Goal: Task Accomplishment & Management: Complete application form

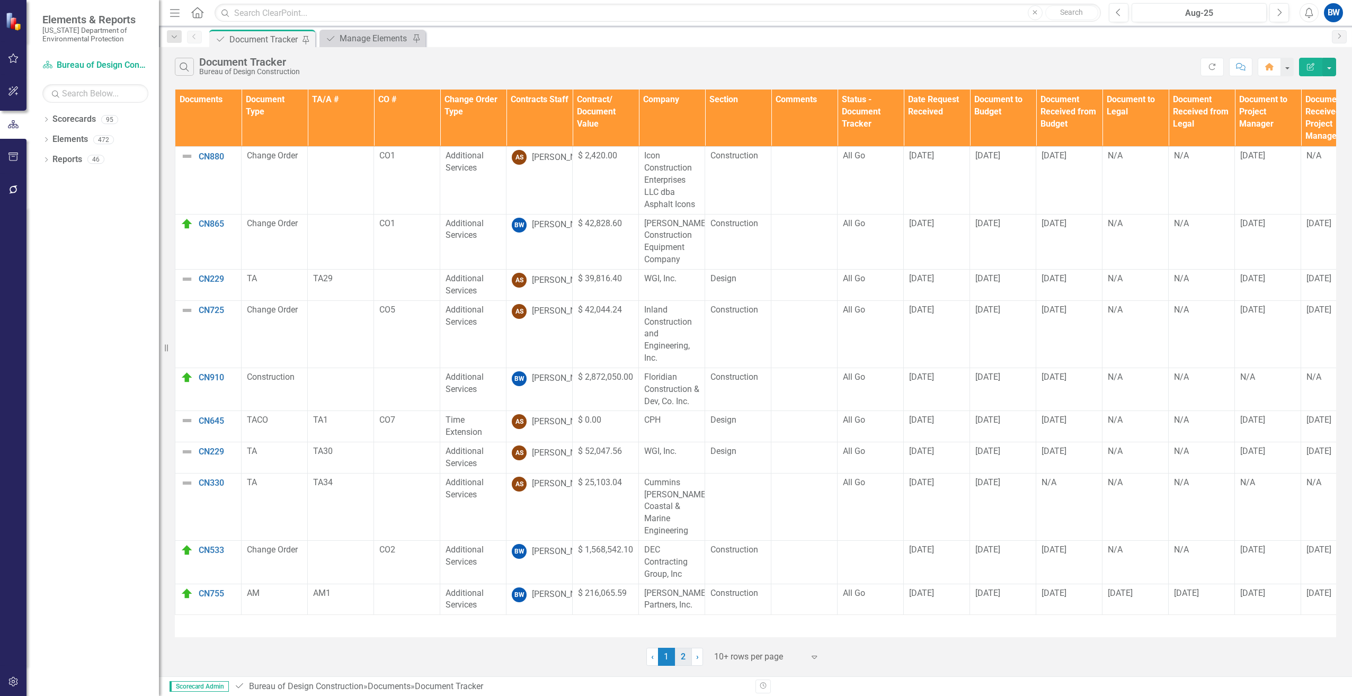
click at [684, 654] on link "2" at bounding box center [683, 657] width 17 height 18
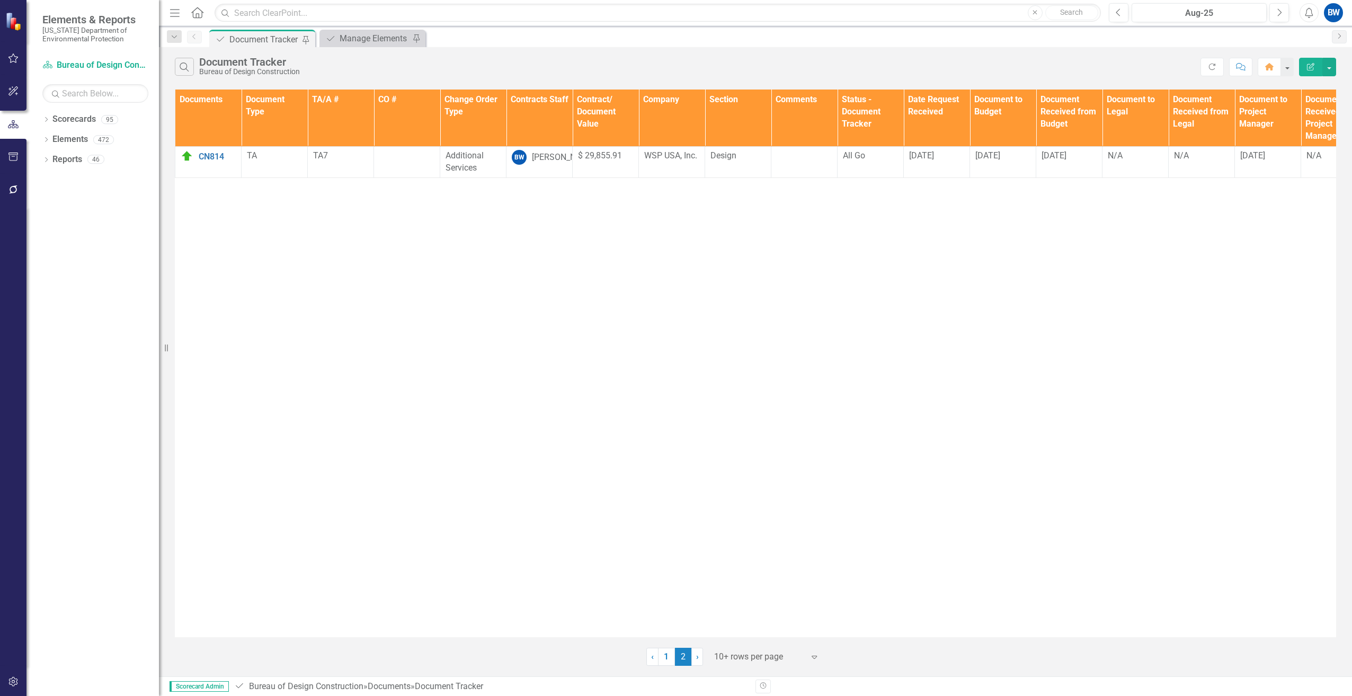
click at [741, 661] on div at bounding box center [759, 657] width 90 height 14
click at [729, 600] on div "50+ rows per page" at bounding box center [769, 604] width 100 height 12
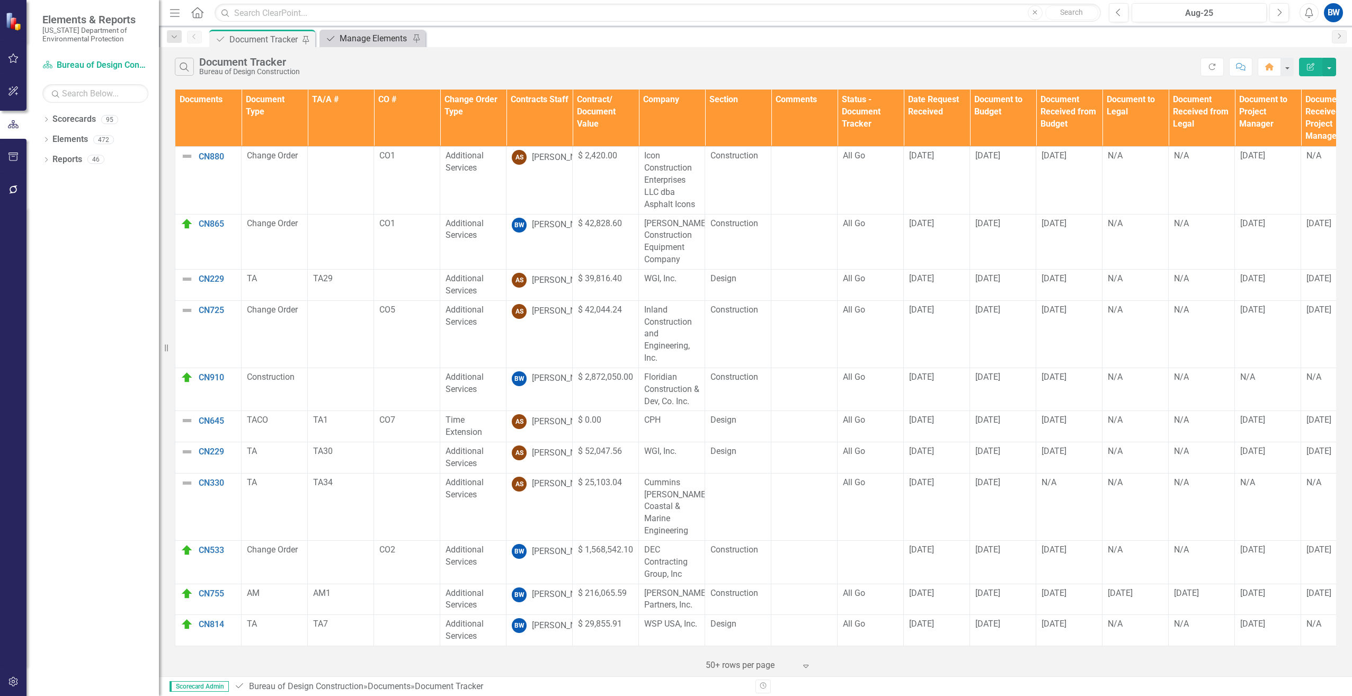
click at [353, 41] on div "Manage Elements" at bounding box center [375, 38] width 70 height 13
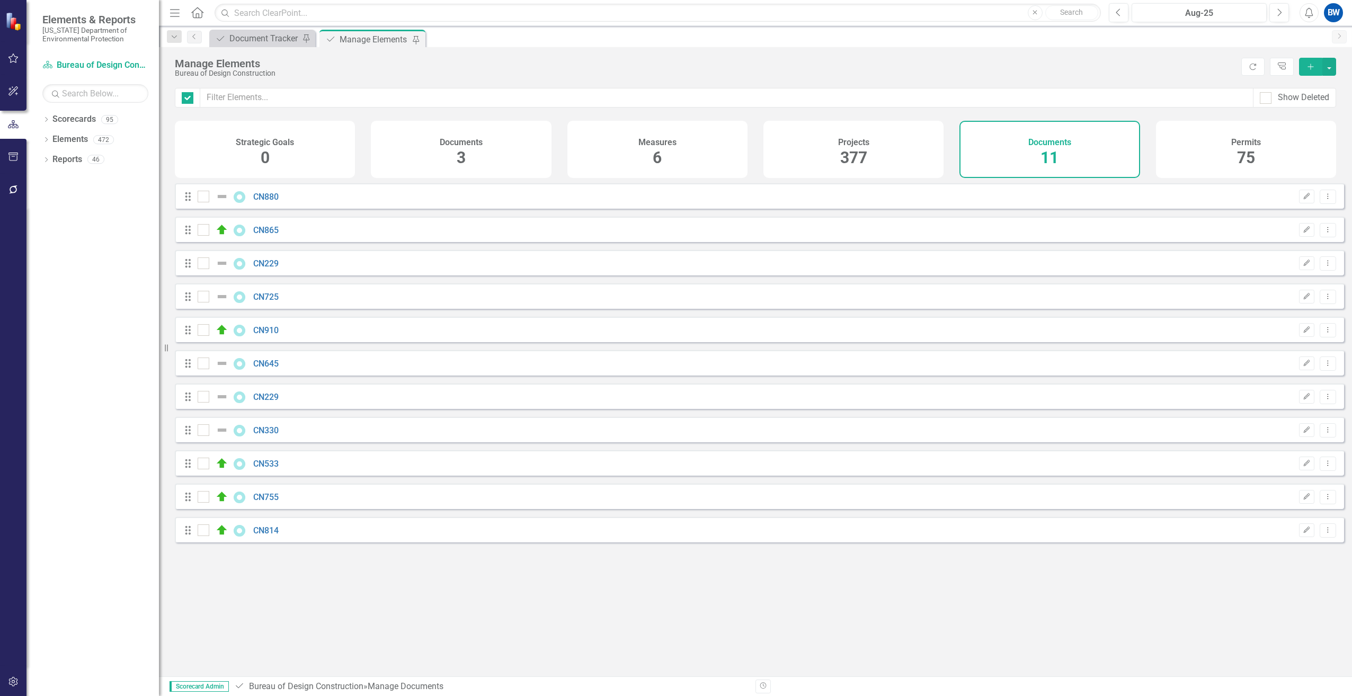
checkbox input "false"
click at [1315, 67] on icon "Add" at bounding box center [1311, 66] width 10 height 7
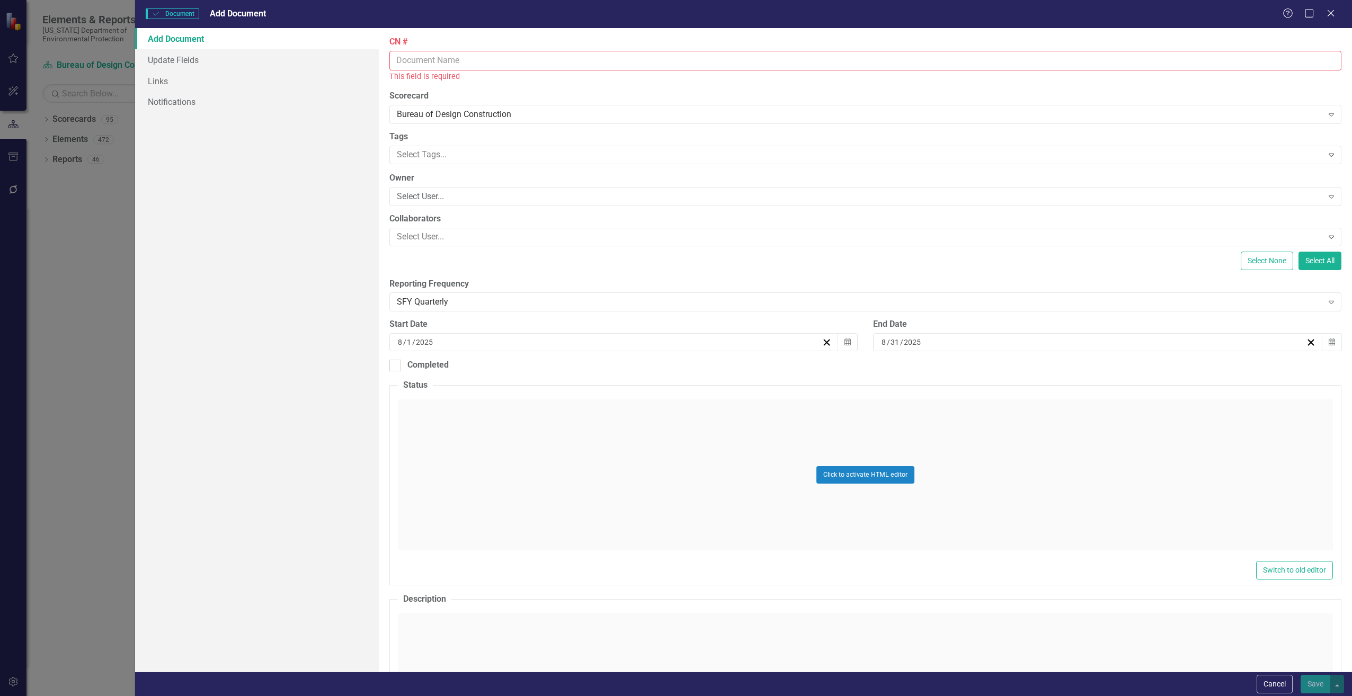
click at [446, 60] on input "CN #" at bounding box center [865, 61] width 952 height 20
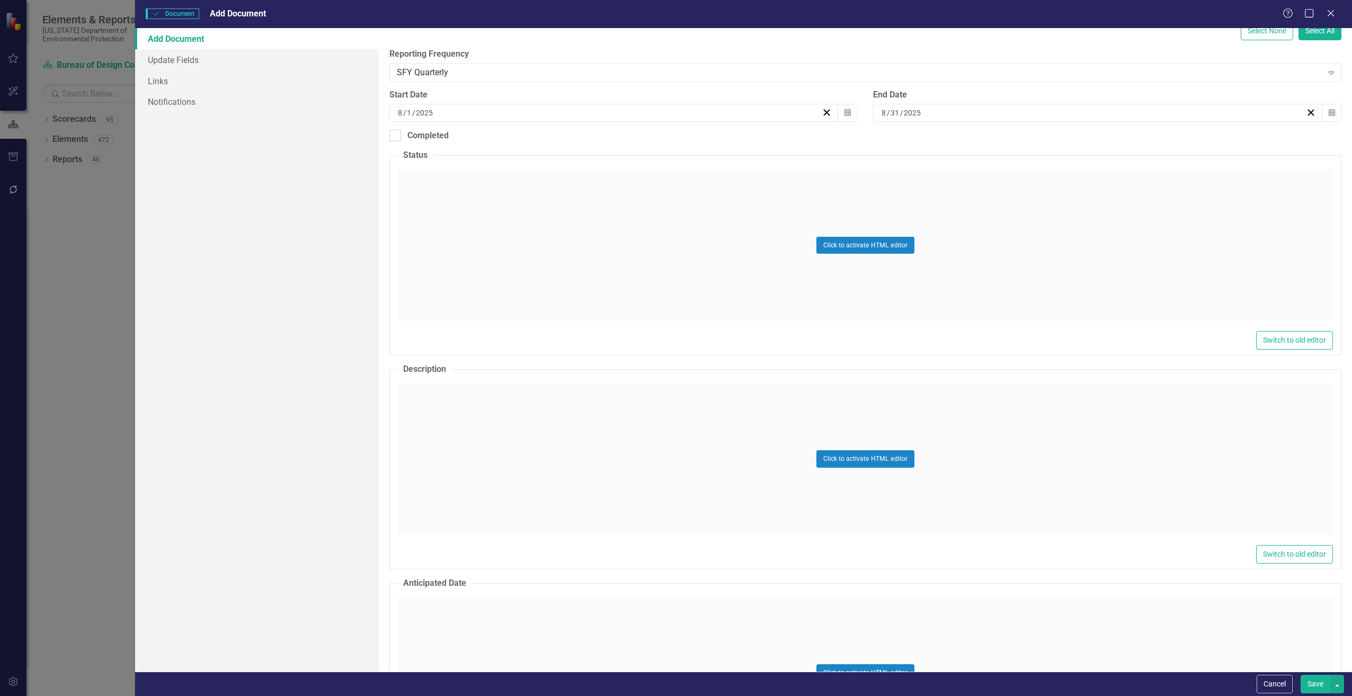
scroll to position [212, 0]
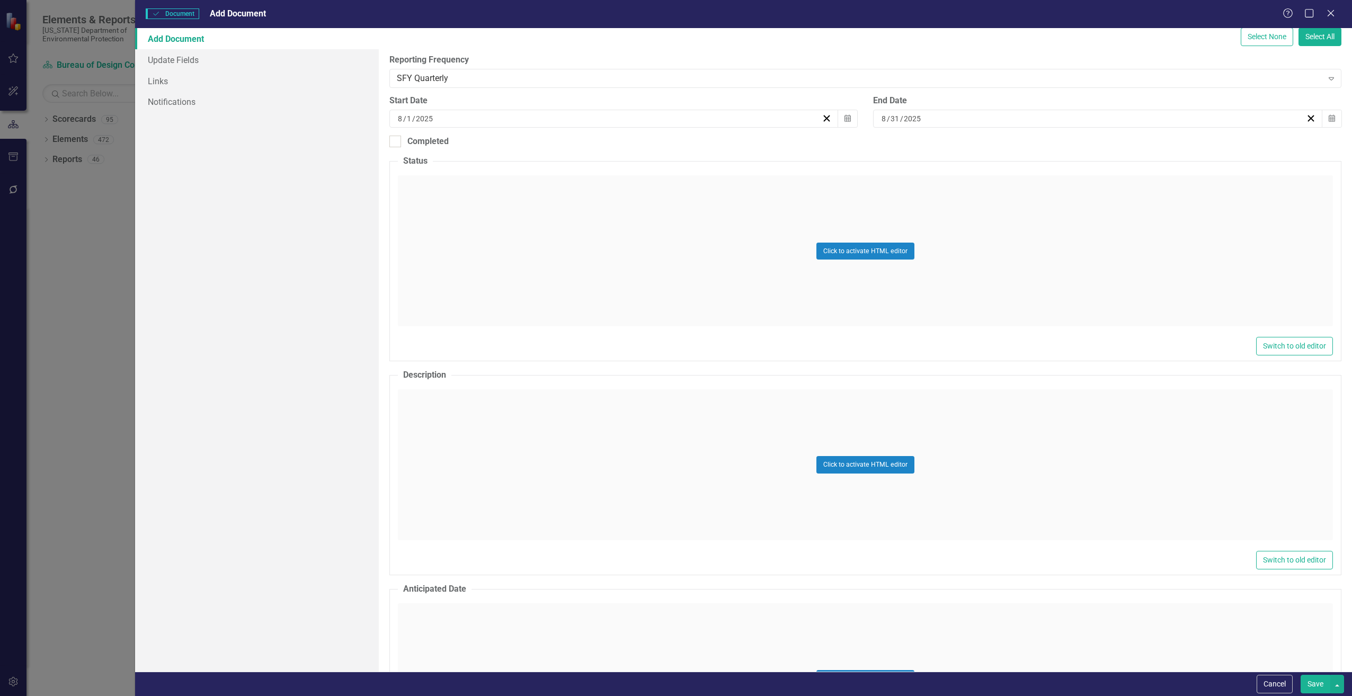
type input "CN914"
click at [451, 415] on div "Click to activate HTML editor" at bounding box center [865, 464] width 935 height 151
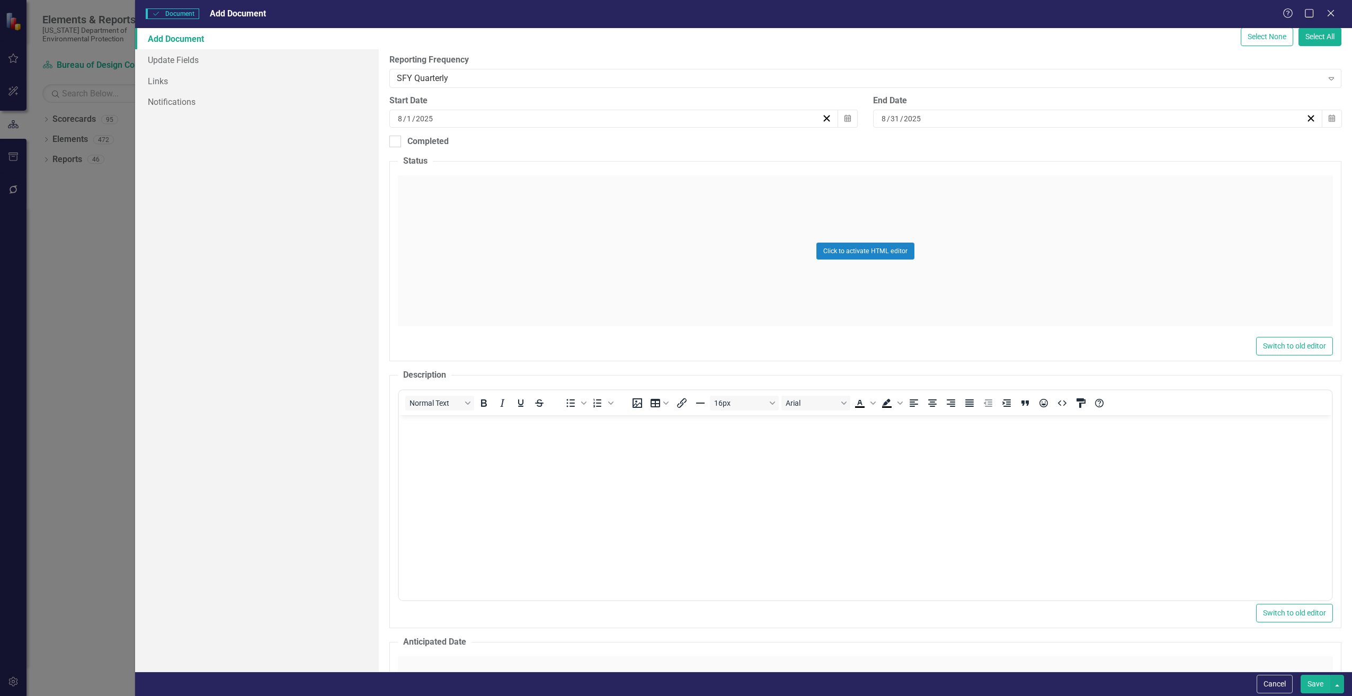
scroll to position [0, 0]
click at [481, 437] on body "Rich Text Area. Press ALT-0 for help." at bounding box center [864, 494] width 933 height 159
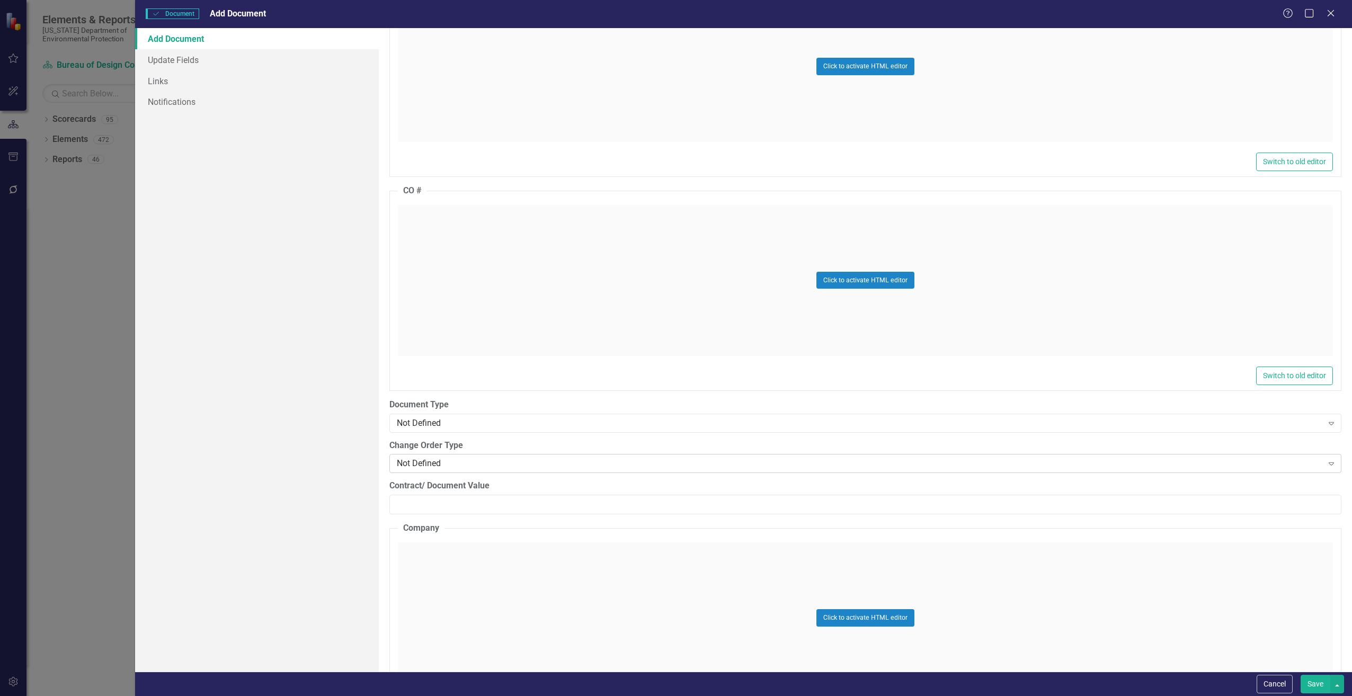
scroll to position [1113, 0]
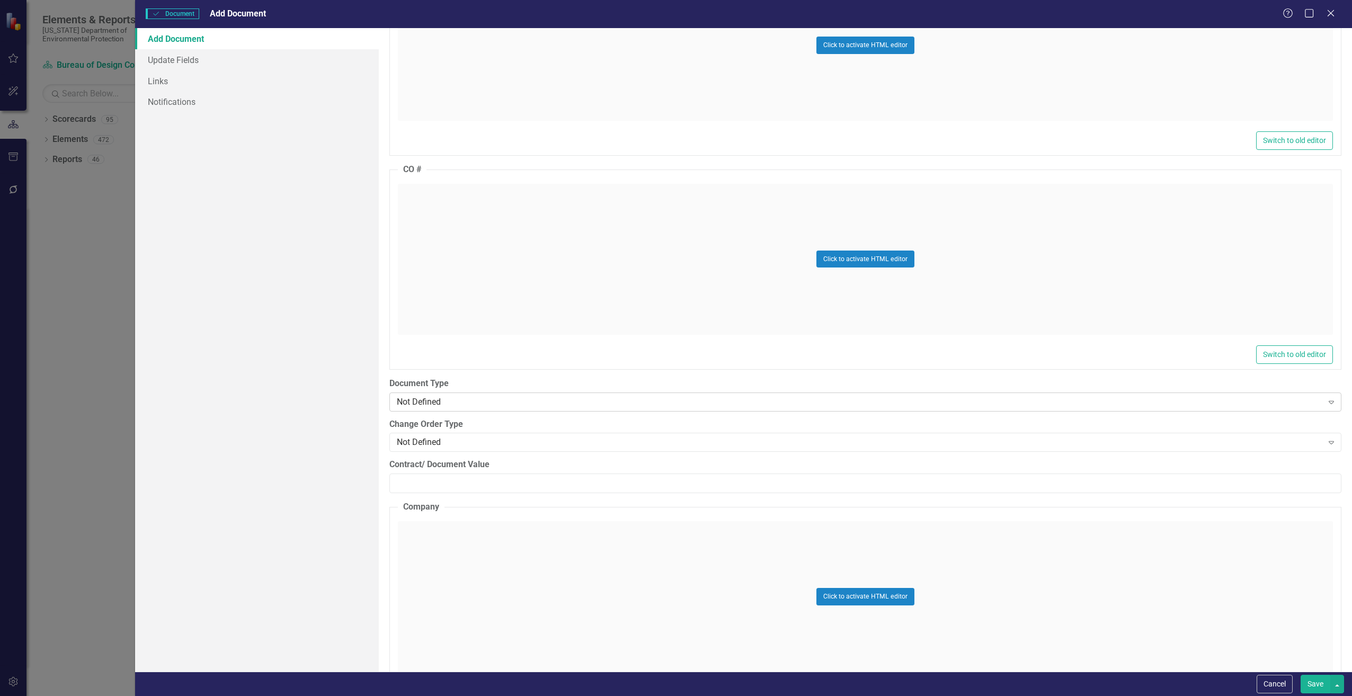
click at [415, 395] on div "Not Defined Expand" at bounding box center [865, 402] width 952 height 19
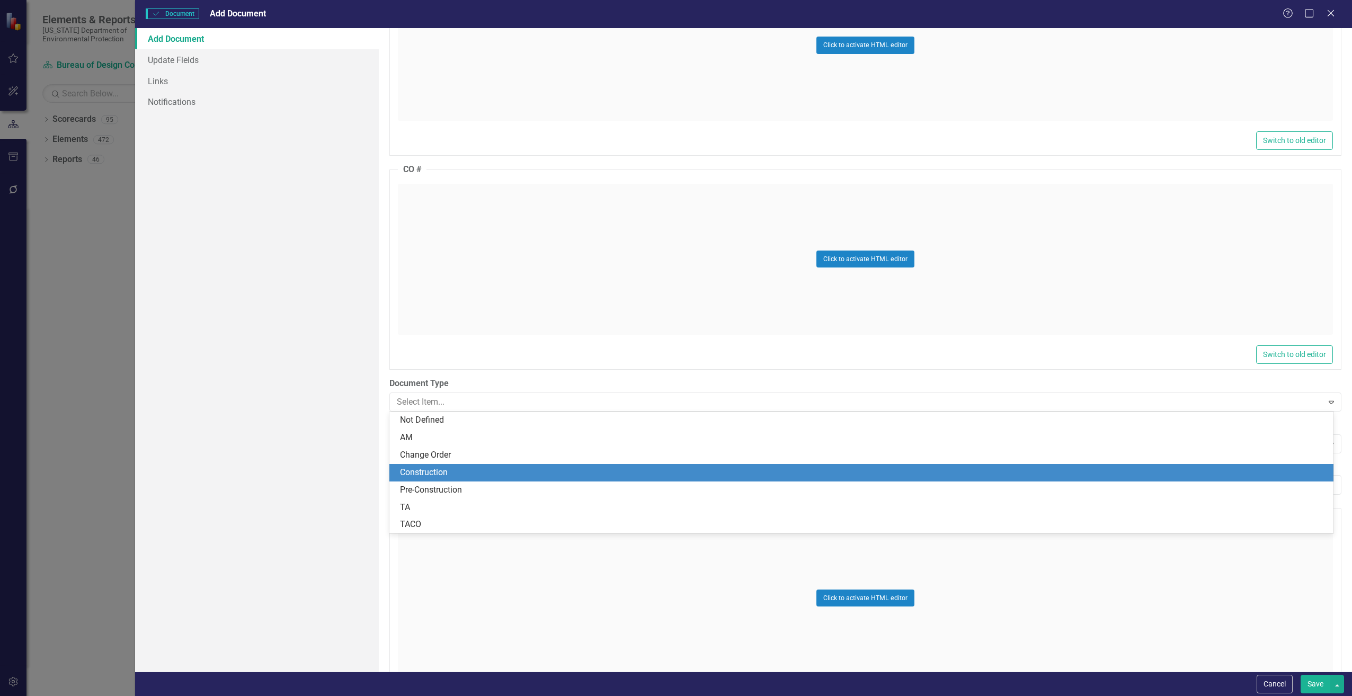
click at [425, 470] on div "Construction" at bounding box center [863, 473] width 927 height 12
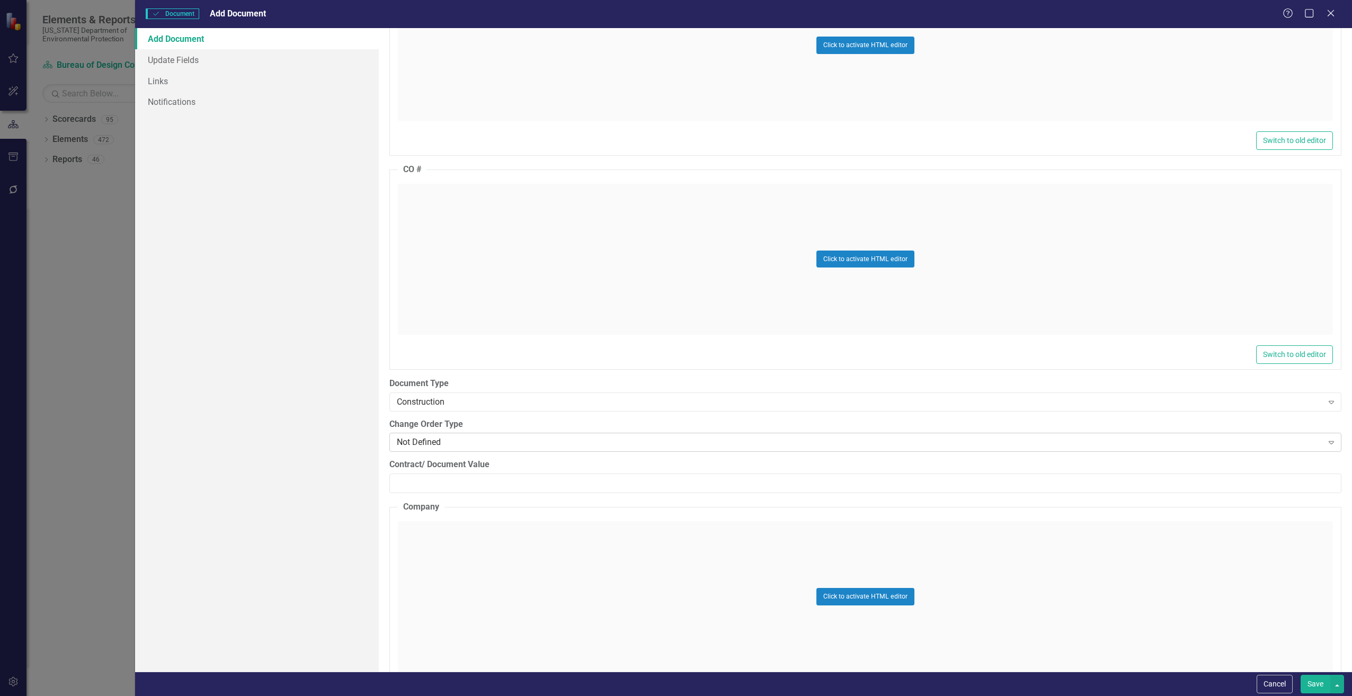
click at [431, 440] on div "Not Defined" at bounding box center [860, 443] width 926 height 12
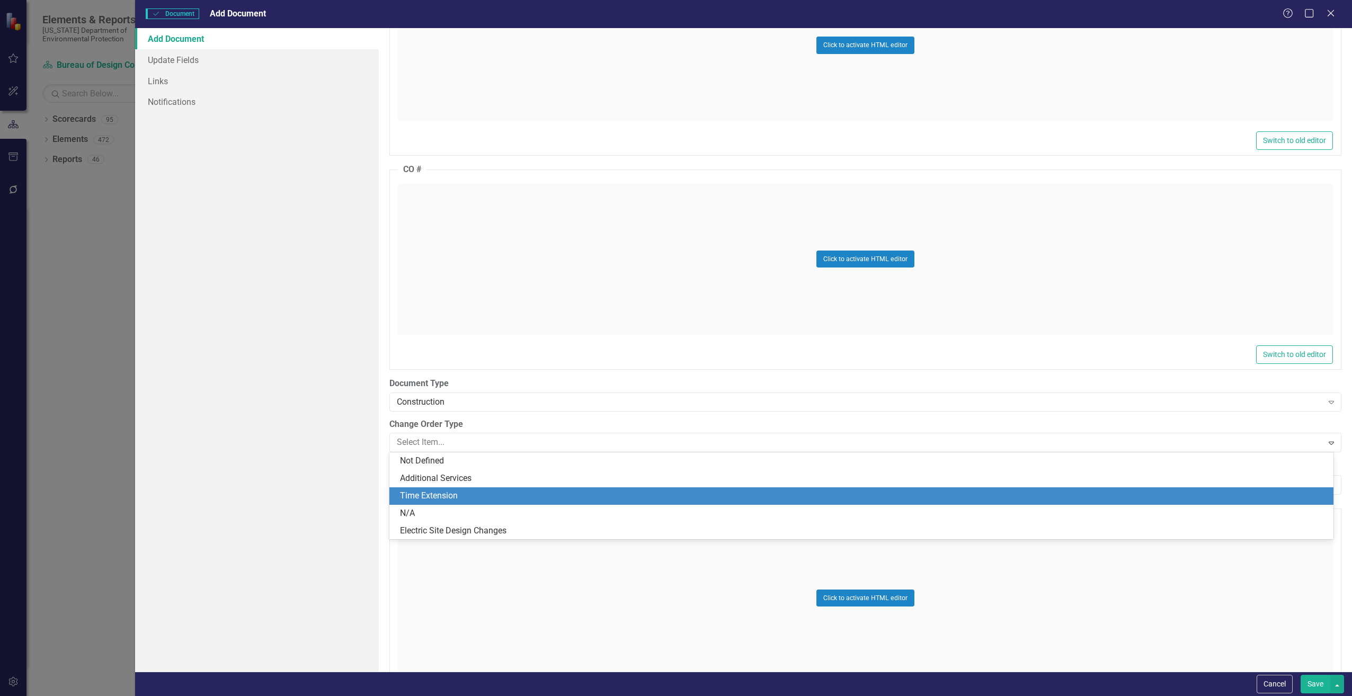
click at [424, 503] on div "Time Extension" at bounding box center [861, 495] width 944 height 17
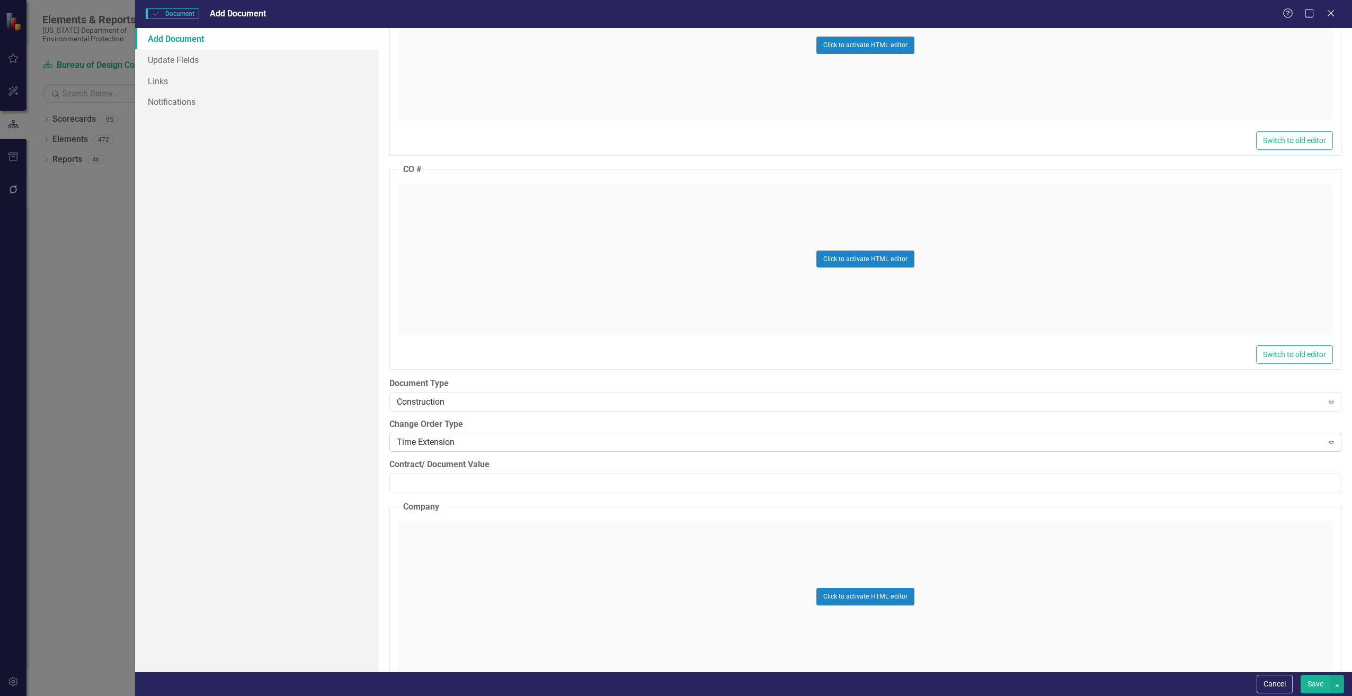
click at [433, 444] on div "Time Extension" at bounding box center [860, 443] width 926 height 12
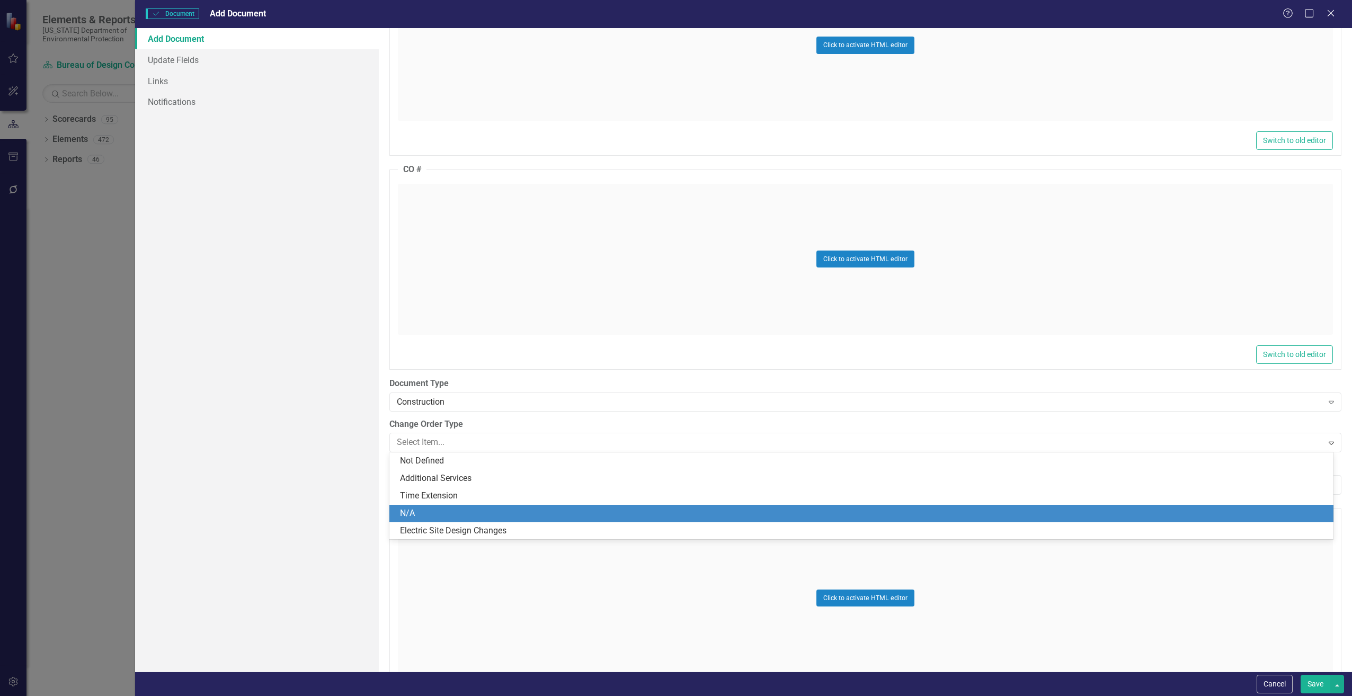
click at [431, 508] on div "N/A" at bounding box center [863, 514] width 927 height 12
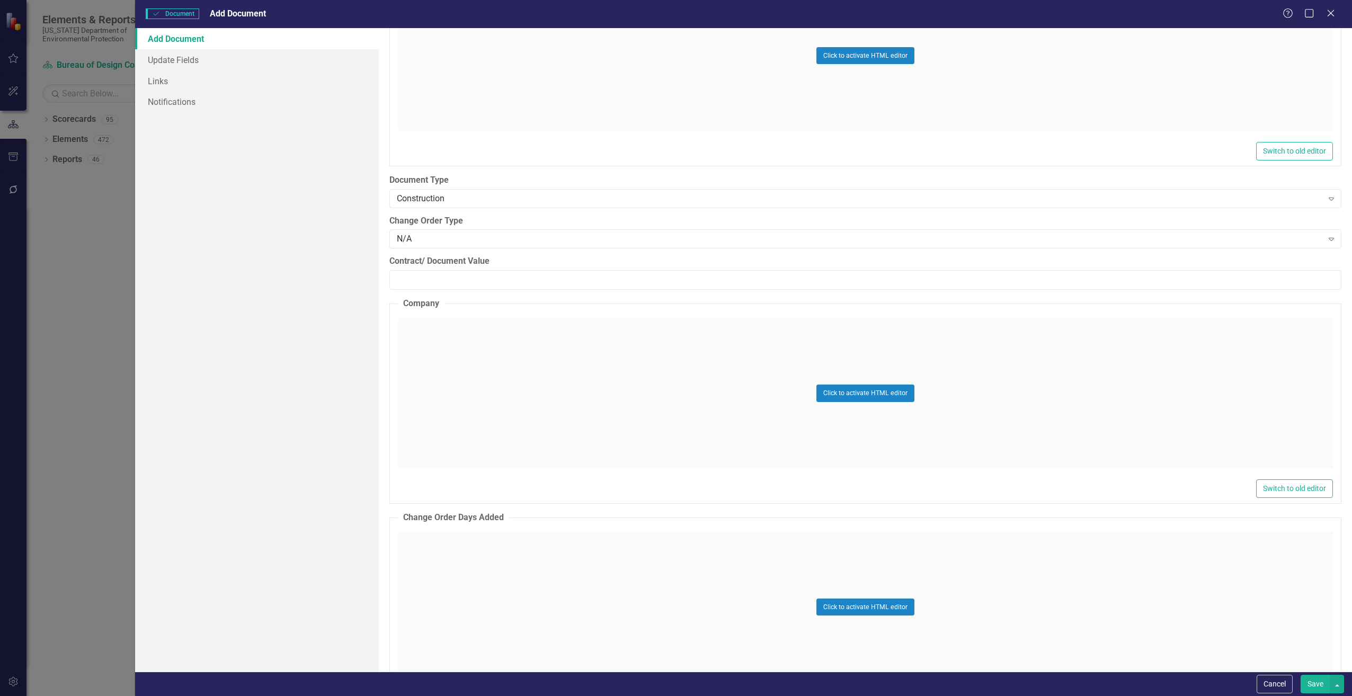
scroll to position [1325, 0]
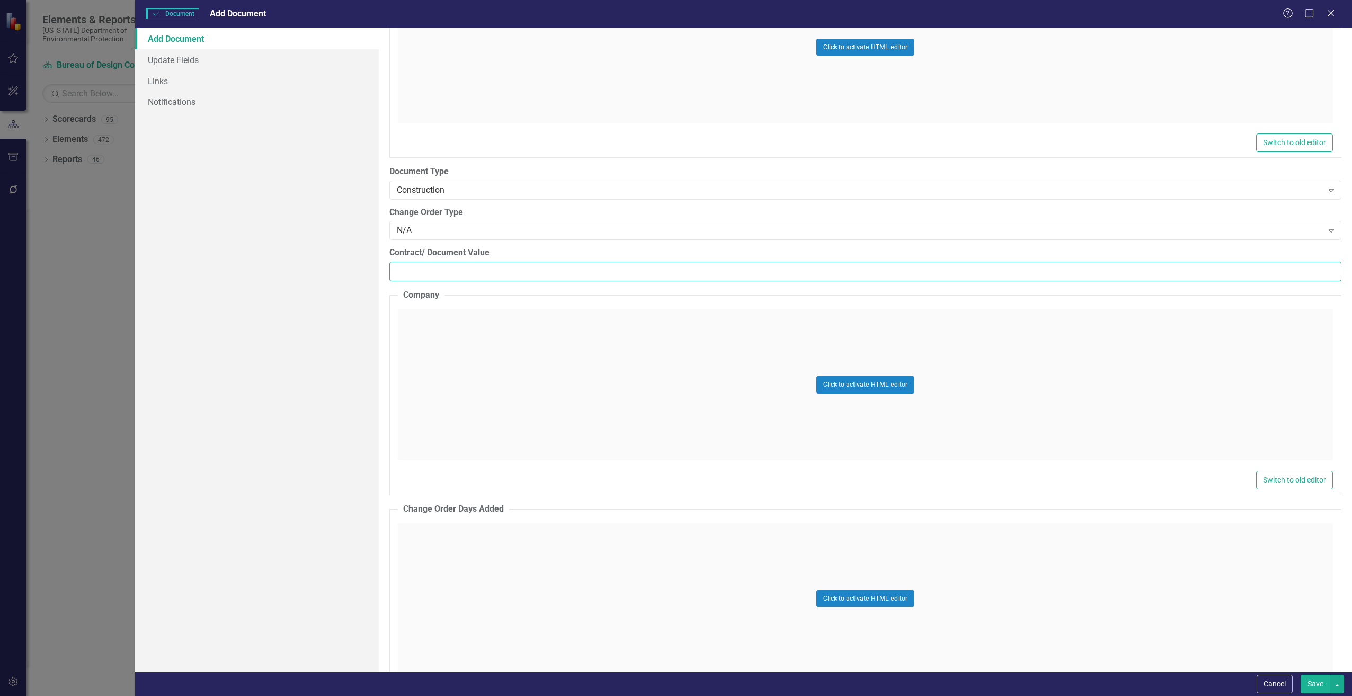
click at [406, 276] on input "Contract/ Document Value" at bounding box center [865, 272] width 952 height 20
click at [437, 275] on input "Contract/ Document Value" at bounding box center [865, 272] width 952 height 20
paste input "300000.00"
type input "300000.00"
click at [452, 357] on div "Click to activate HTML editor" at bounding box center [865, 384] width 935 height 151
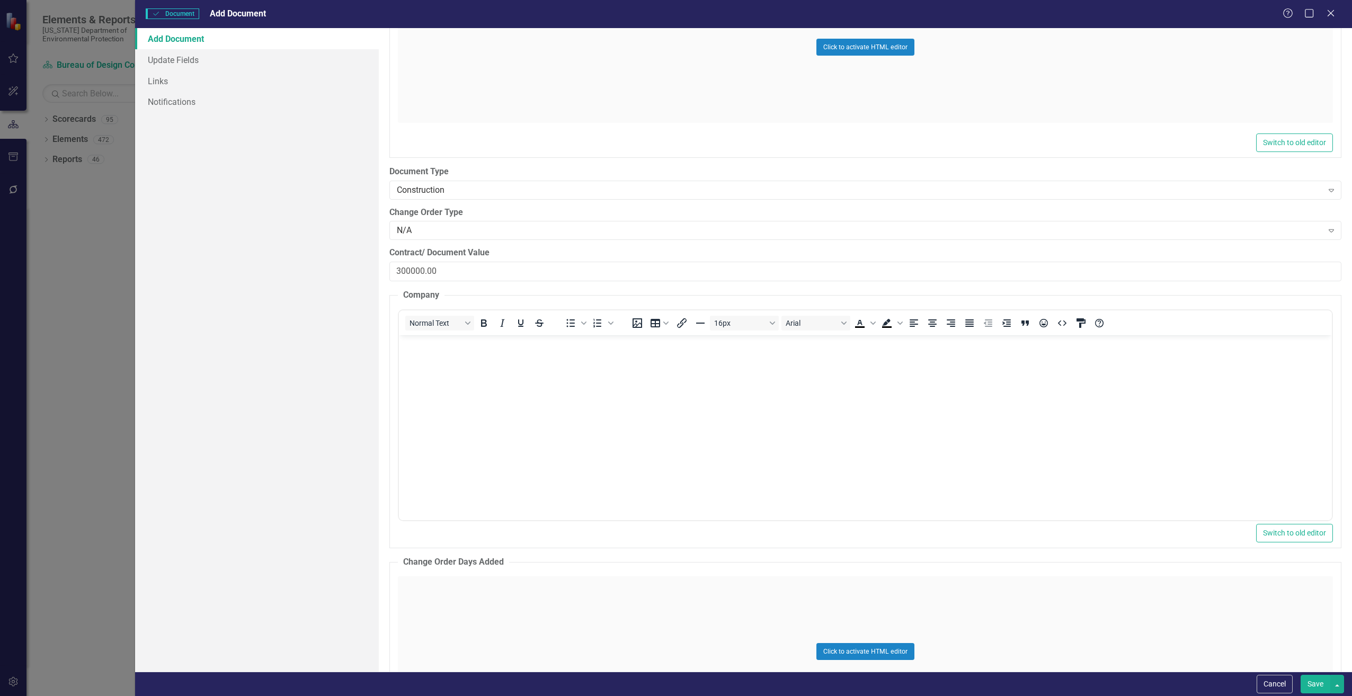
scroll to position [0, 0]
click at [466, 366] on body "Rich Text Area. Press ALT-0 for help." at bounding box center [864, 414] width 933 height 159
click at [465, 366] on body "Rich Text Area. Press ALT-0 for help." at bounding box center [864, 414] width 933 height 159
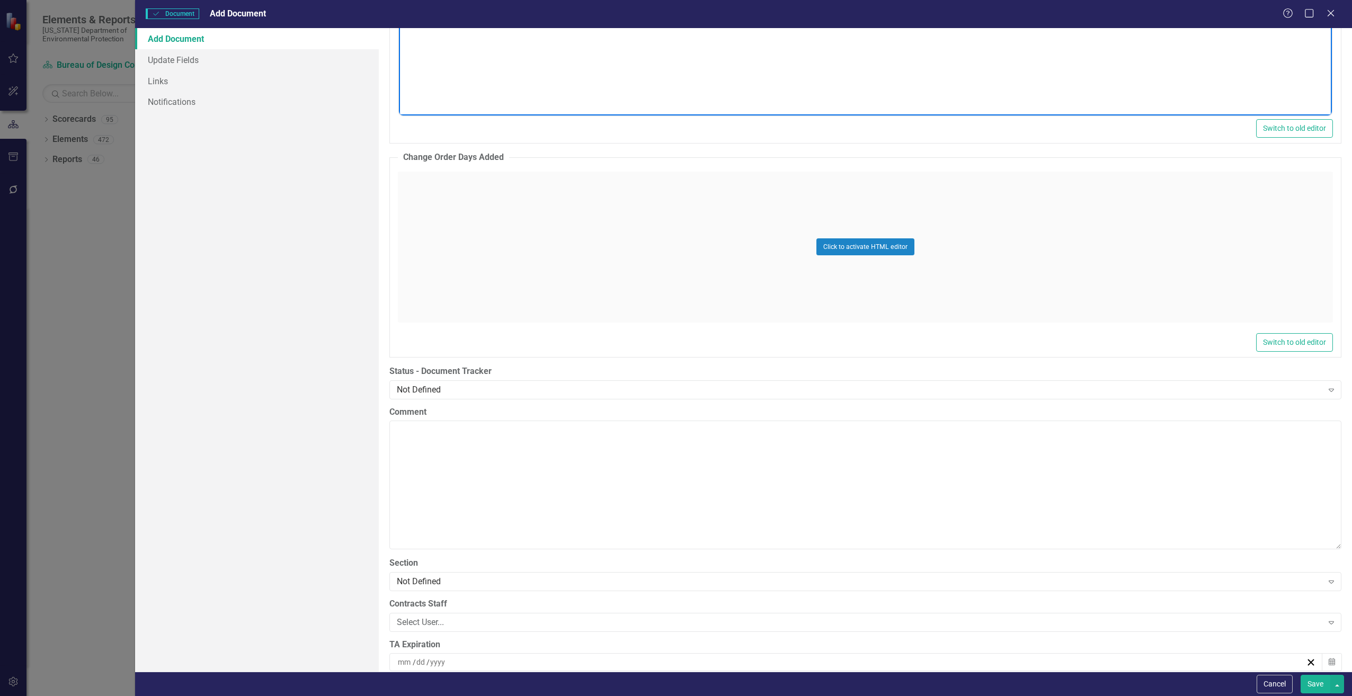
scroll to position [1749, 0]
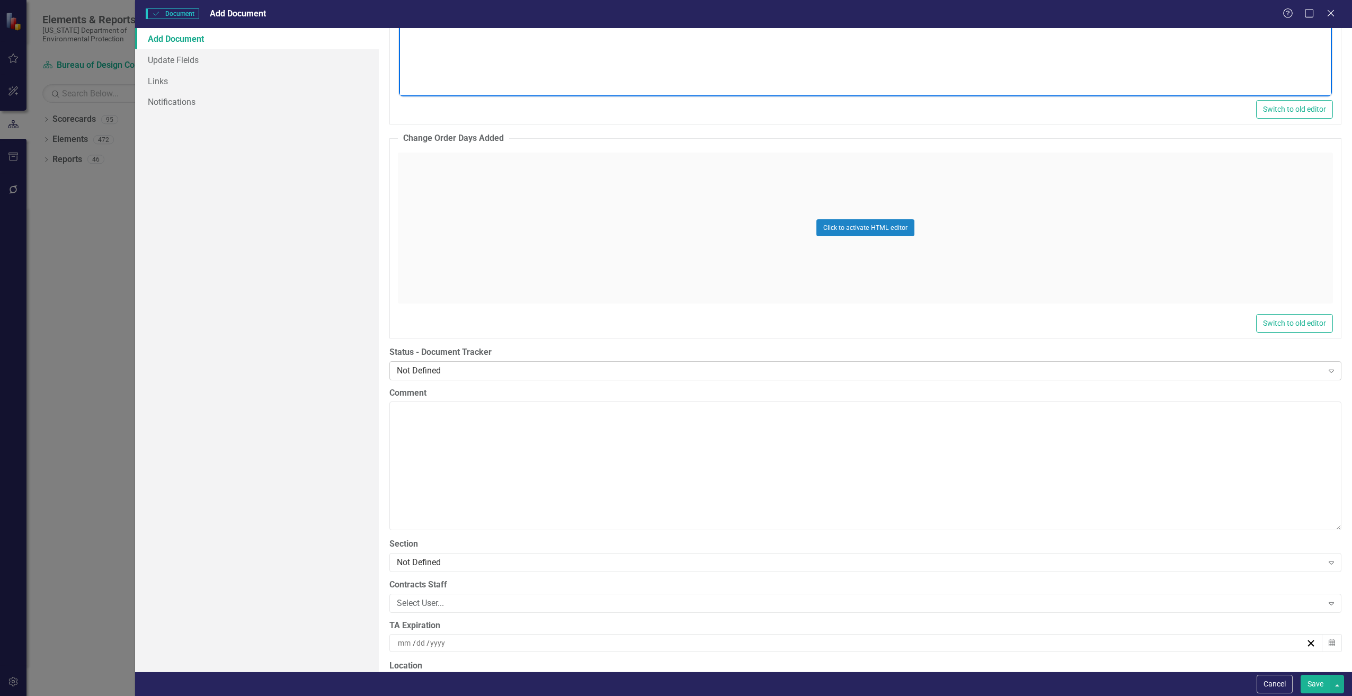
click at [421, 373] on div "Not Defined" at bounding box center [860, 371] width 926 height 12
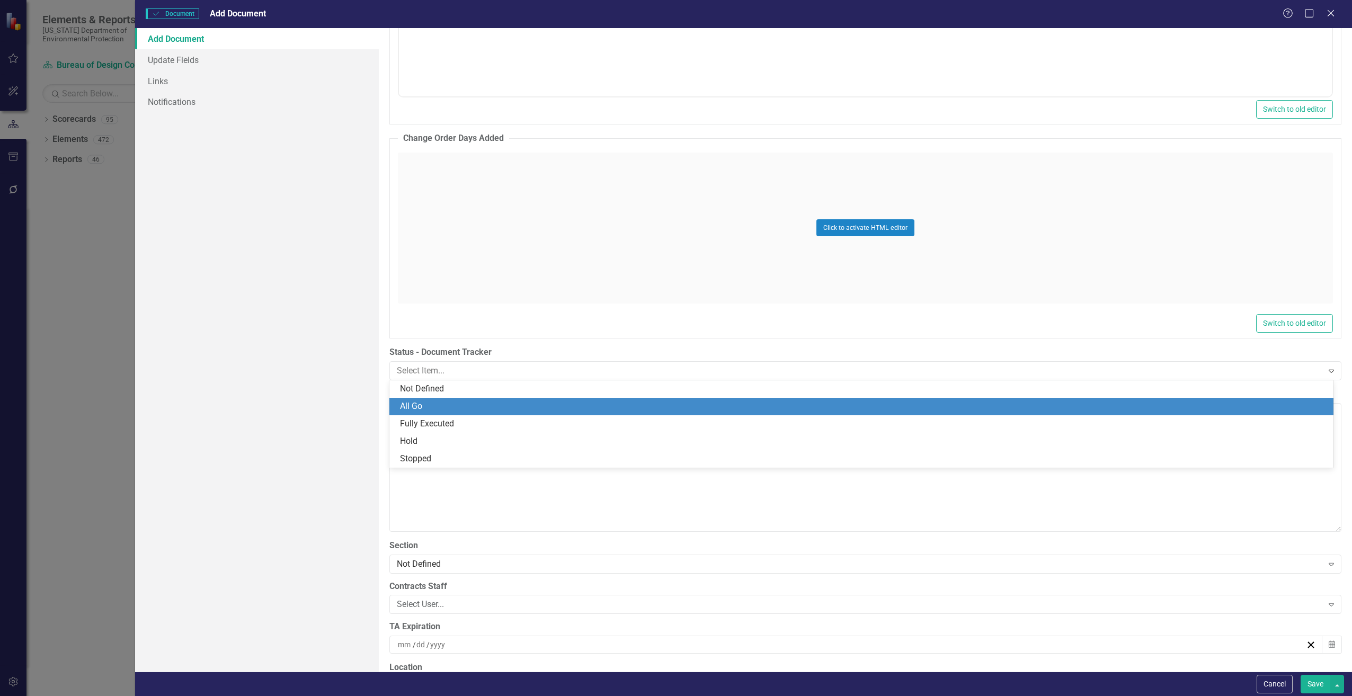
click at [412, 406] on div "All Go" at bounding box center [863, 407] width 927 height 12
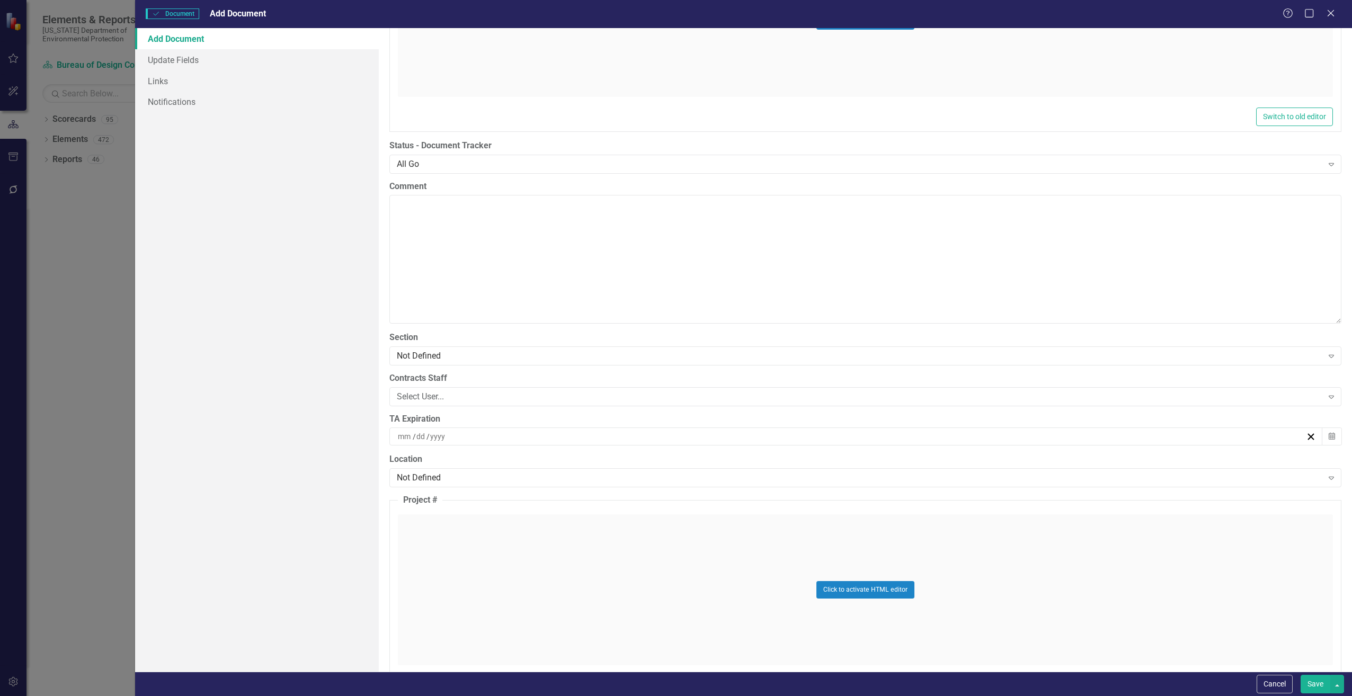
scroll to position [1961, 0]
click at [422, 354] on div "Not Defined" at bounding box center [860, 350] width 926 height 12
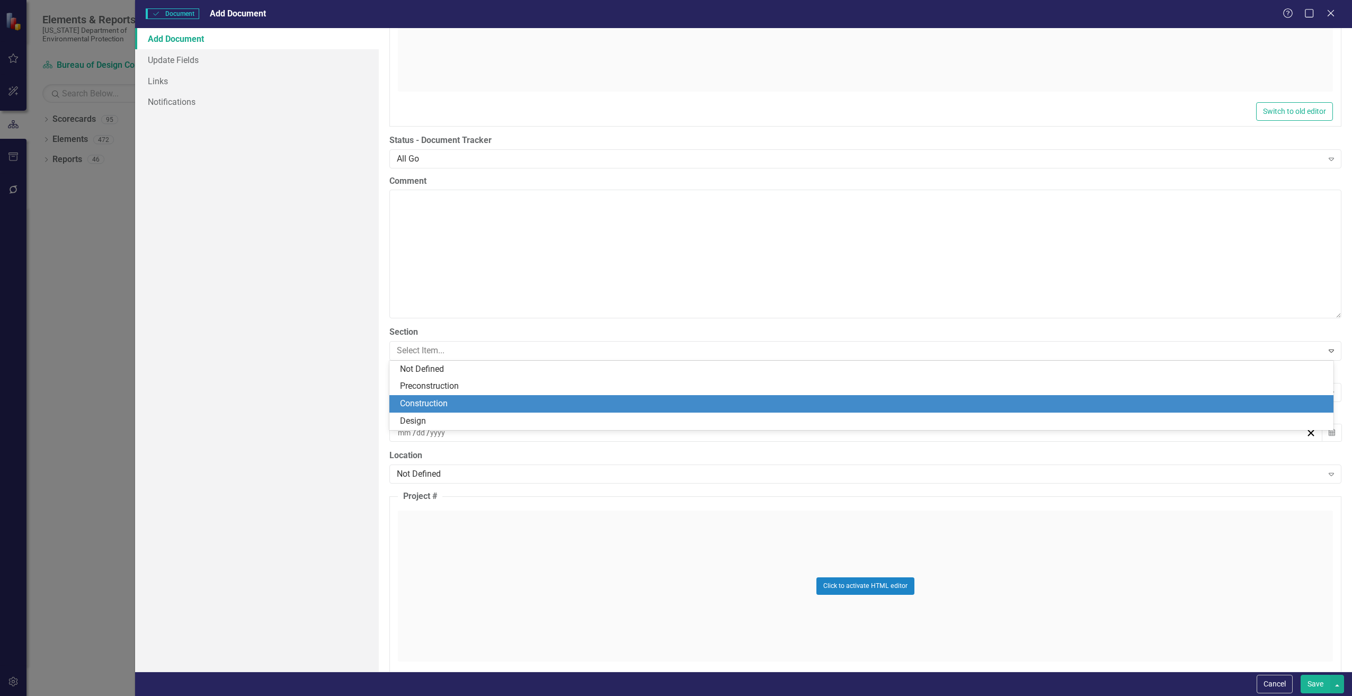
click at [407, 403] on div "Construction" at bounding box center [863, 404] width 927 height 12
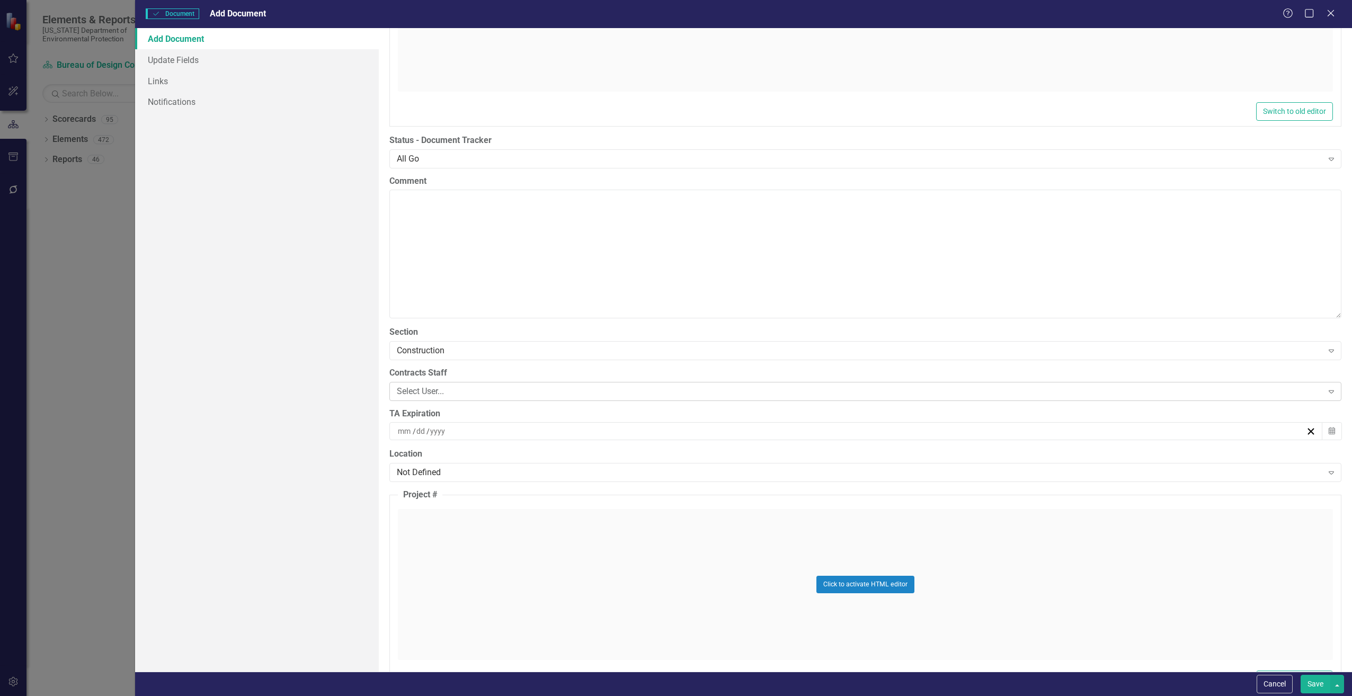
click at [407, 395] on div "Select User..." at bounding box center [860, 391] width 926 height 12
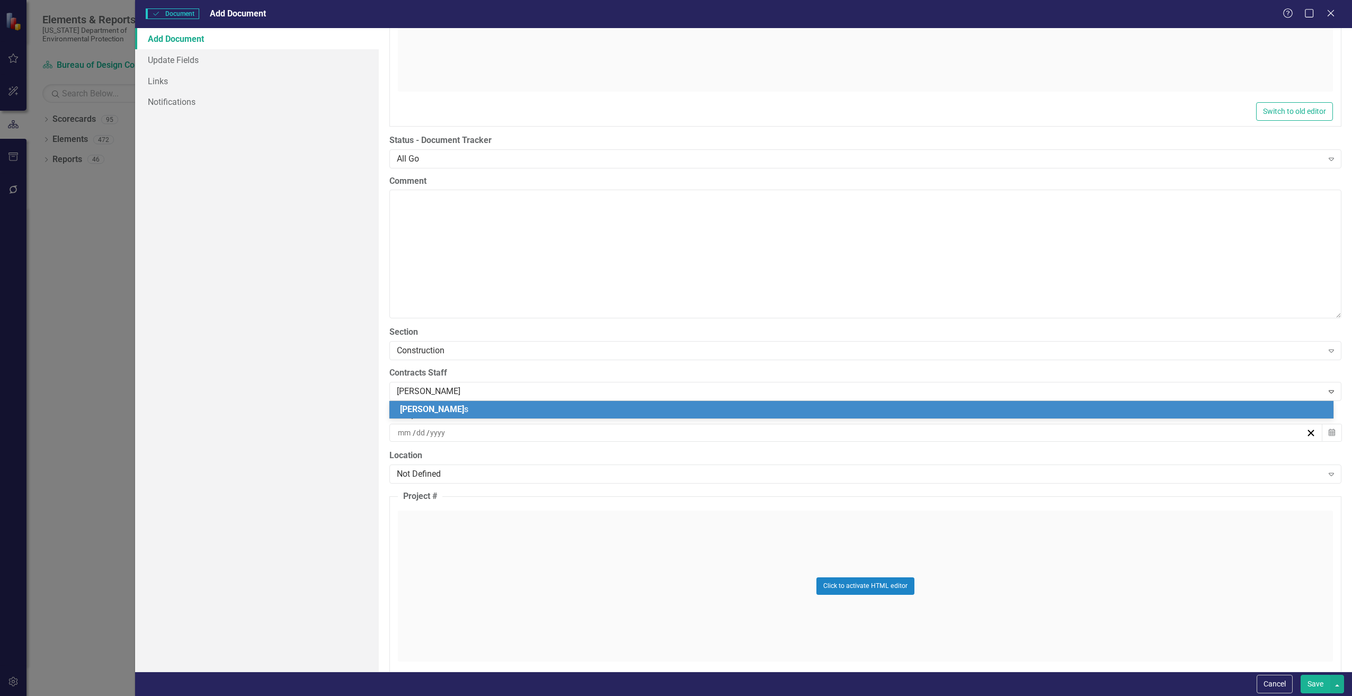
type input "[PERSON_NAME]"
click at [412, 413] on span "[PERSON_NAME]" at bounding box center [432, 409] width 64 height 10
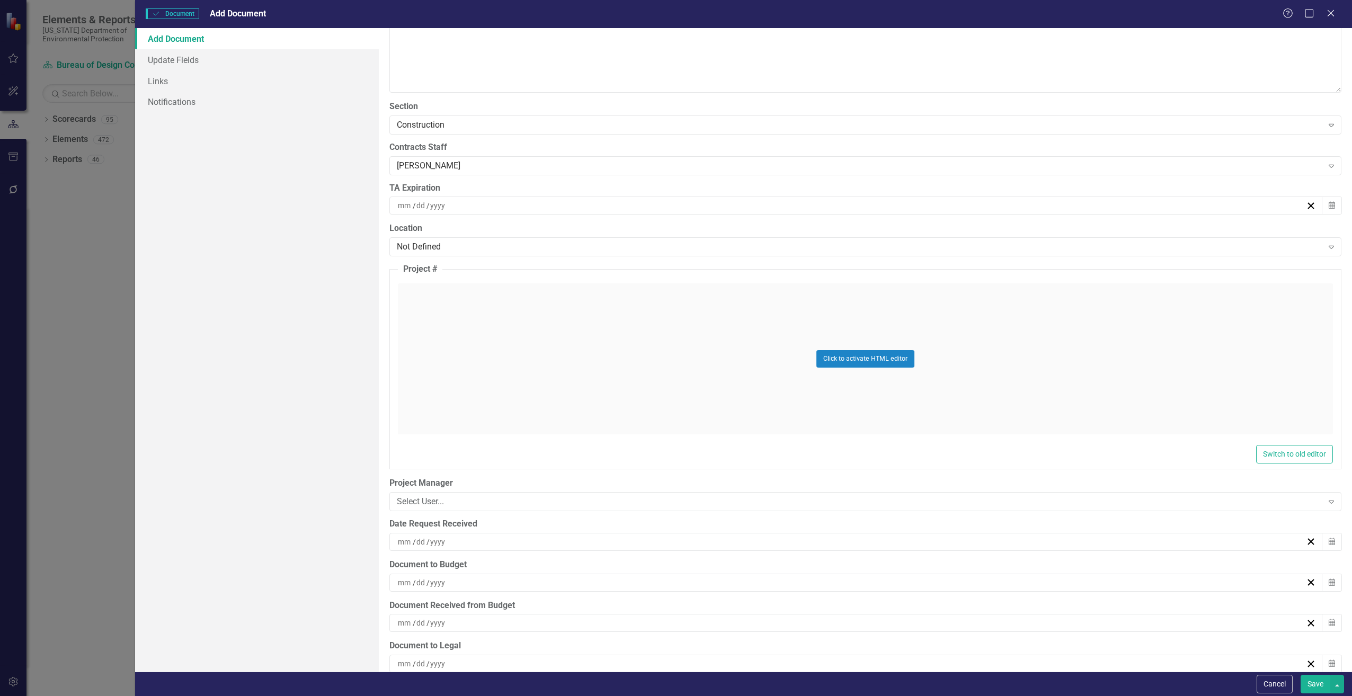
scroll to position [2225, 0]
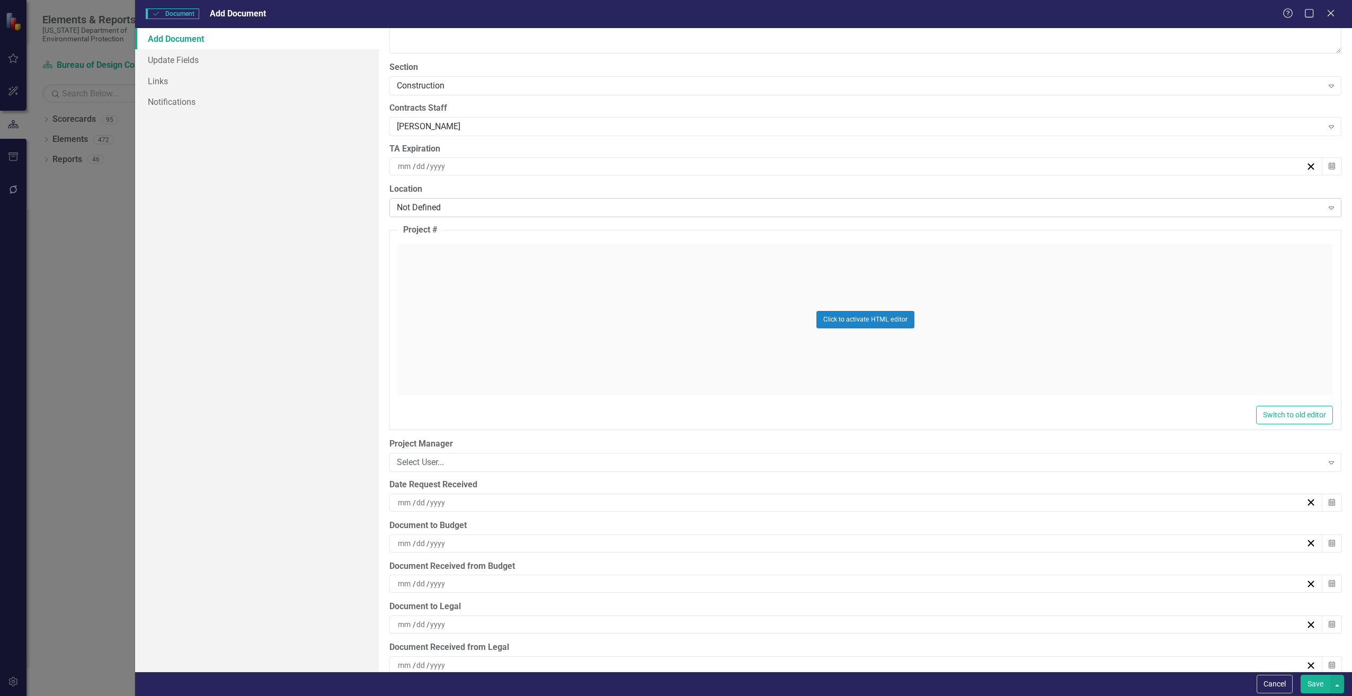
click at [411, 211] on div "Not Defined" at bounding box center [860, 208] width 926 height 12
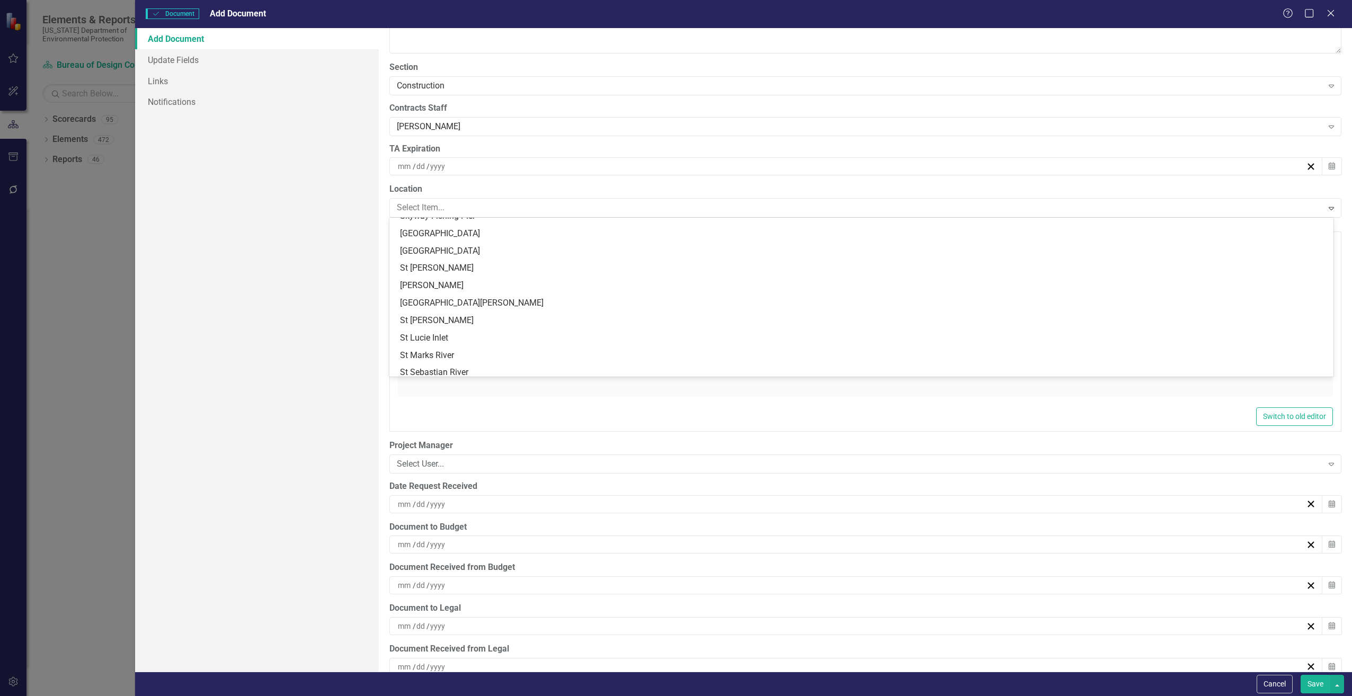
scroll to position [2490, 0]
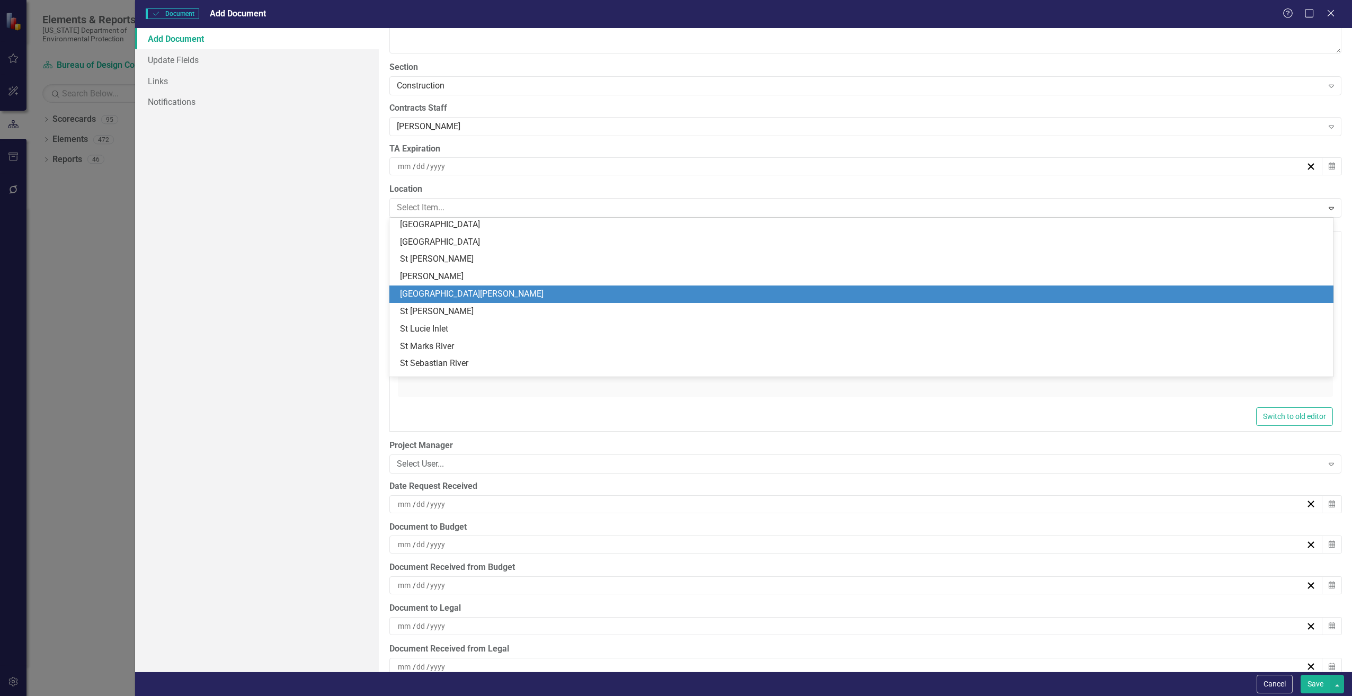
click at [427, 291] on div "[GEOGRAPHIC_DATA][PERSON_NAME]" at bounding box center [863, 294] width 927 height 12
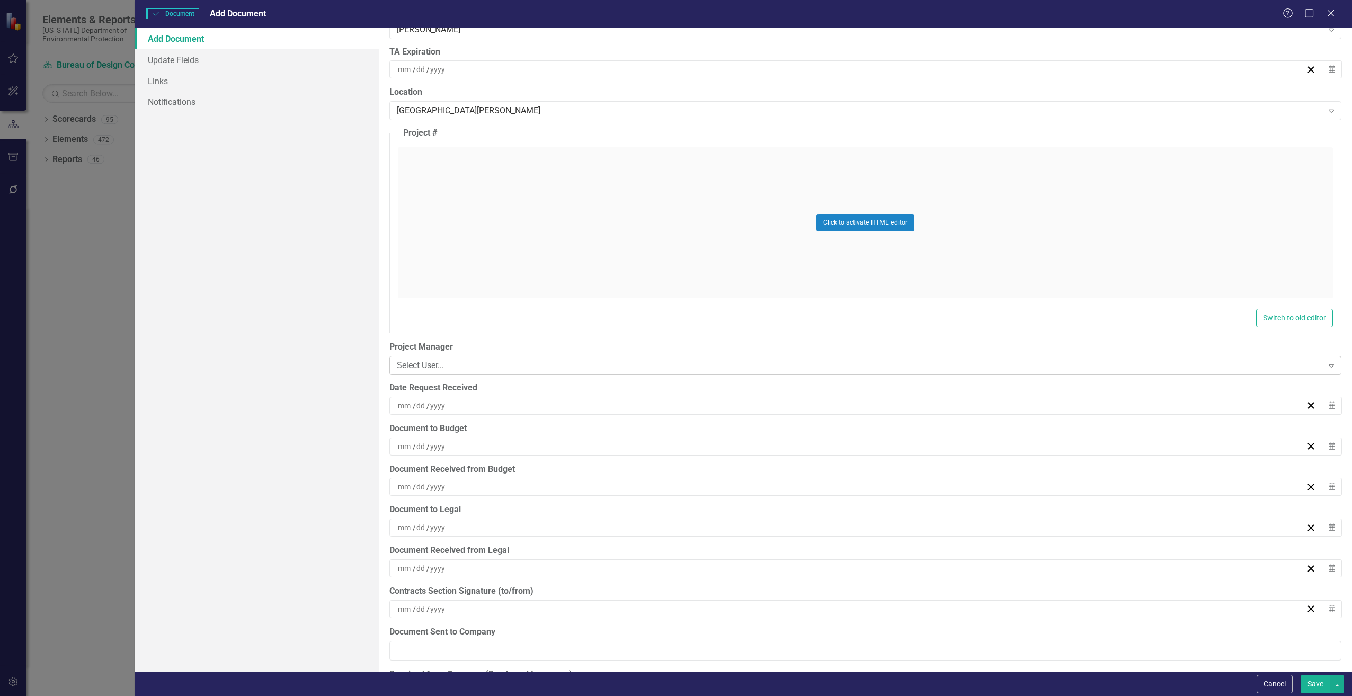
scroll to position [2331, 0]
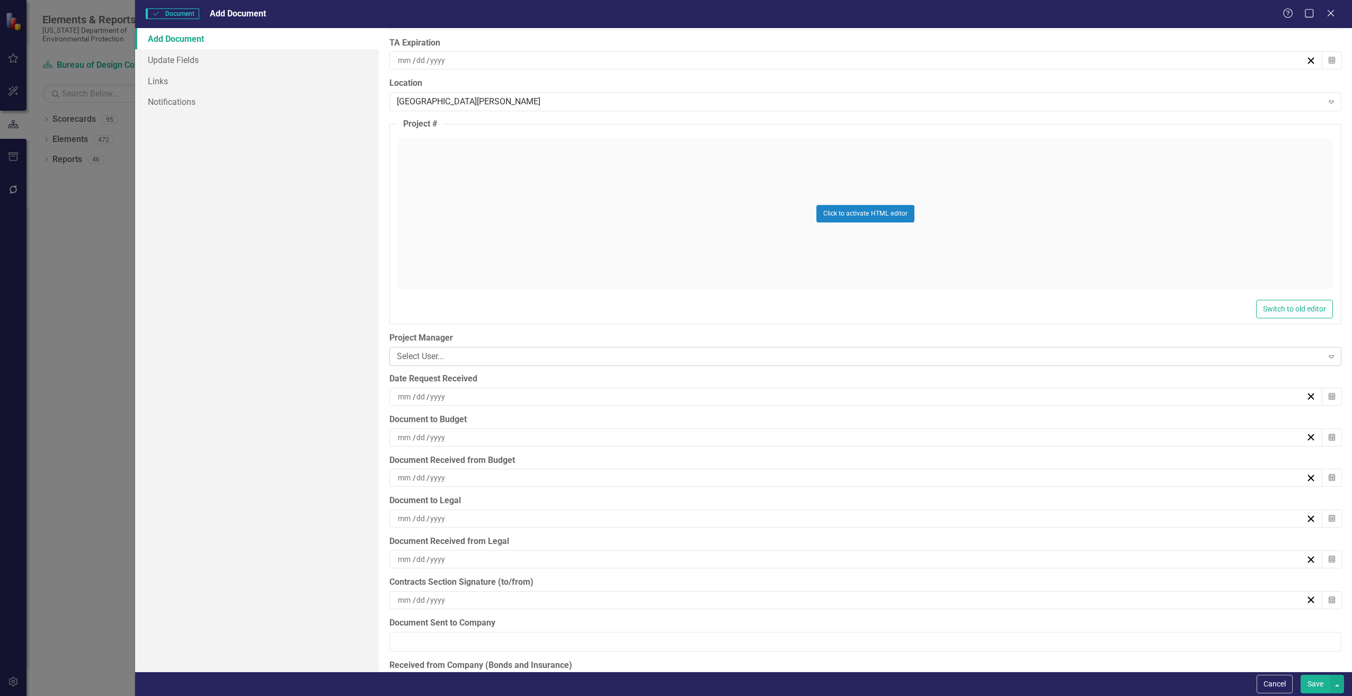
click at [406, 357] on div "Select User..." at bounding box center [860, 357] width 926 height 12
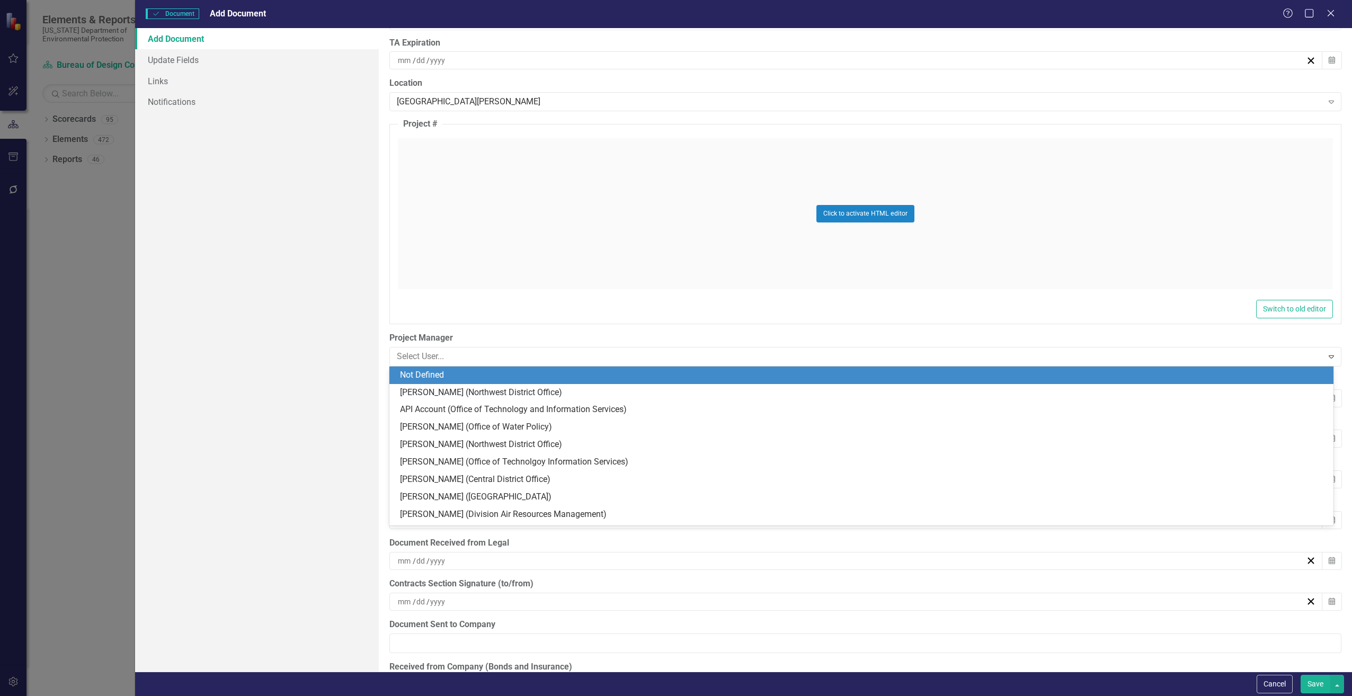
click at [385, 351] on div "ClearPoint Can Do More! How ClearPoint Can Help Close Enterprise plans can auto…" at bounding box center [865, 350] width 973 height 644
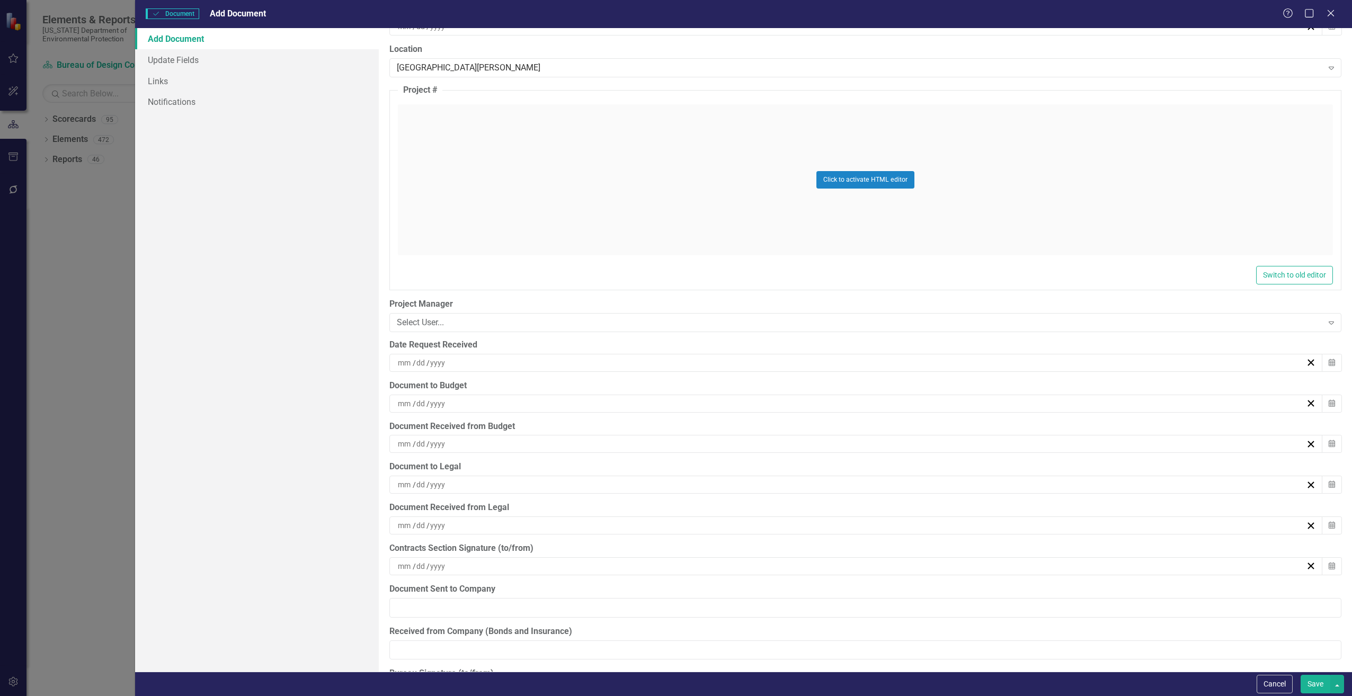
scroll to position [2384, 0]
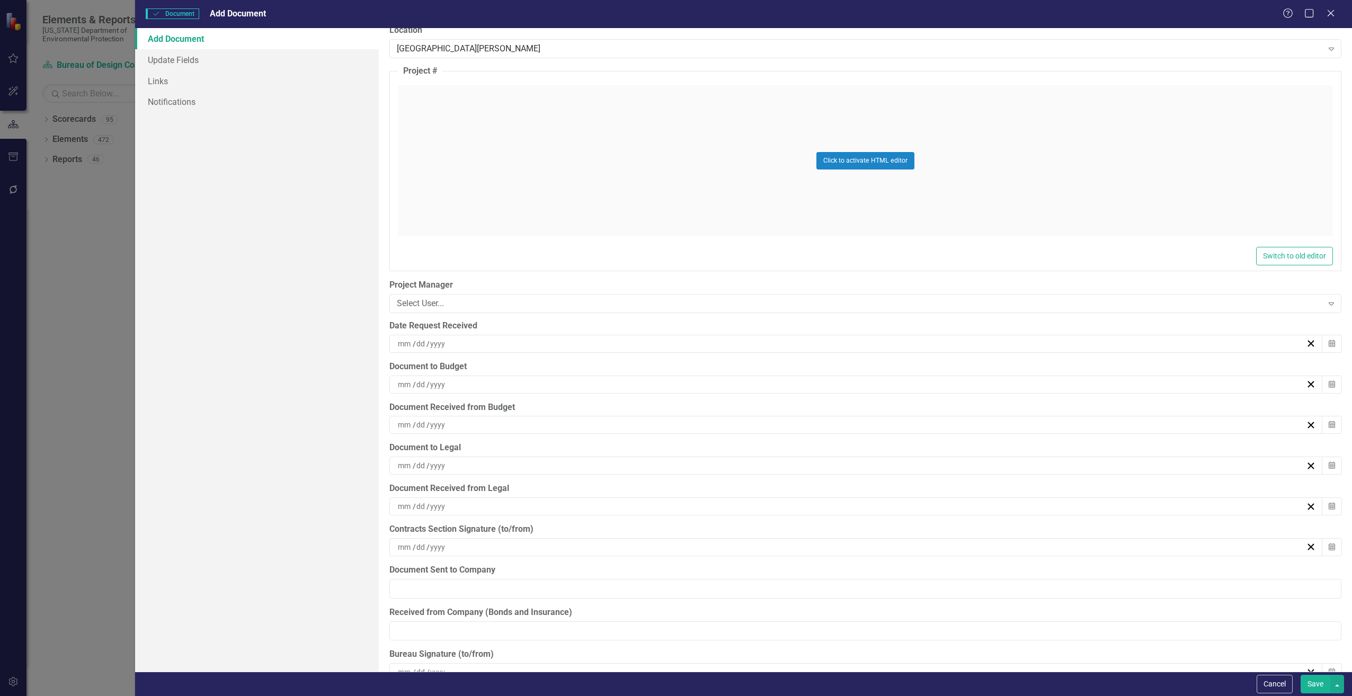
click at [409, 344] on input at bounding box center [404, 344] width 15 height 11
click at [796, 372] on button "‹" at bounding box center [794, 370] width 23 height 23
click at [902, 400] on button "4" at bounding box center [905, 405] width 26 height 19
click at [471, 381] on div "/ /" at bounding box center [851, 384] width 910 height 11
click at [790, 414] on button "‹" at bounding box center [794, 411] width 23 height 23
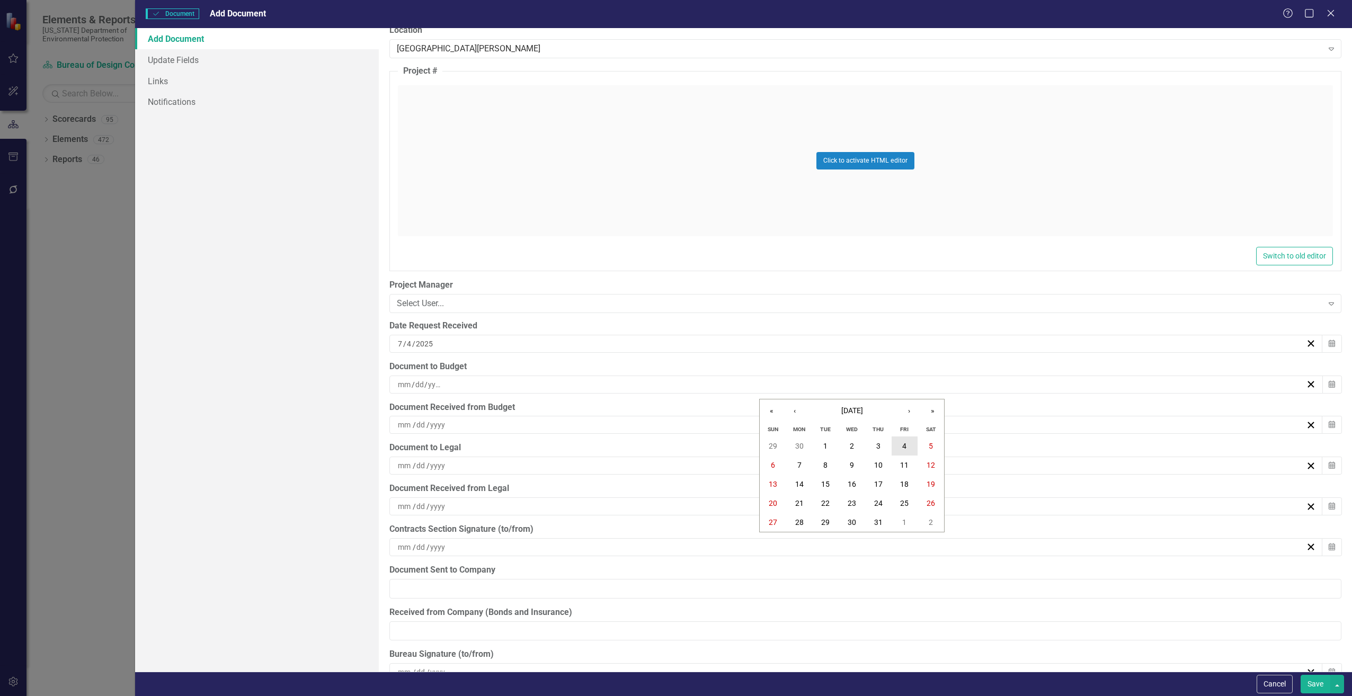
drag, startPoint x: 906, startPoint y: 447, endPoint x: 819, endPoint y: 441, distance: 87.1
click at [906, 448] on abbr "4" at bounding box center [904, 446] width 4 height 8
click at [448, 422] on div "/ /" at bounding box center [851, 425] width 910 height 11
click at [911, 449] on button "›" at bounding box center [909, 451] width 23 height 23
click at [881, 481] on button "4" at bounding box center [878, 486] width 26 height 19
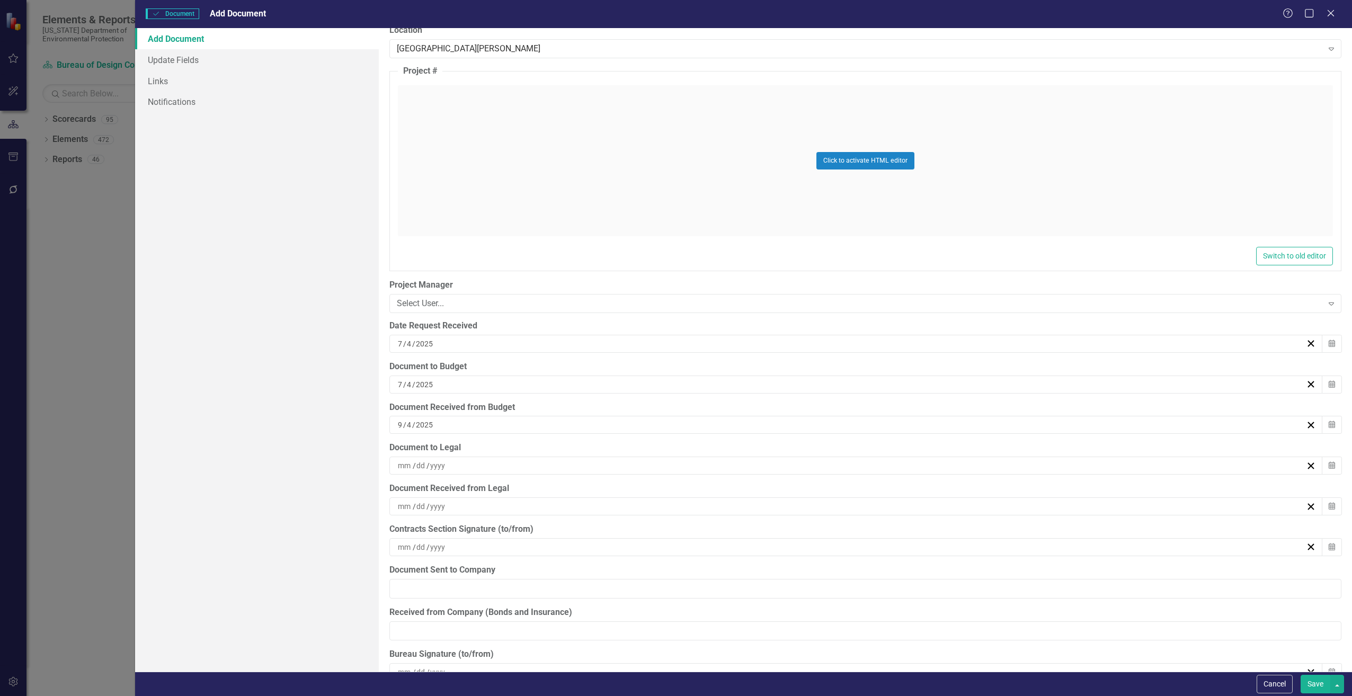
click at [401, 462] on input at bounding box center [404, 465] width 15 height 11
click at [799, 492] on button "‹" at bounding box center [794, 492] width 23 height 23
click at [908, 522] on button "4" at bounding box center [905, 527] width 26 height 19
click at [439, 508] on input at bounding box center [438, 506] width 16 height 11
click at [793, 530] on button "‹" at bounding box center [794, 532] width 23 height 23
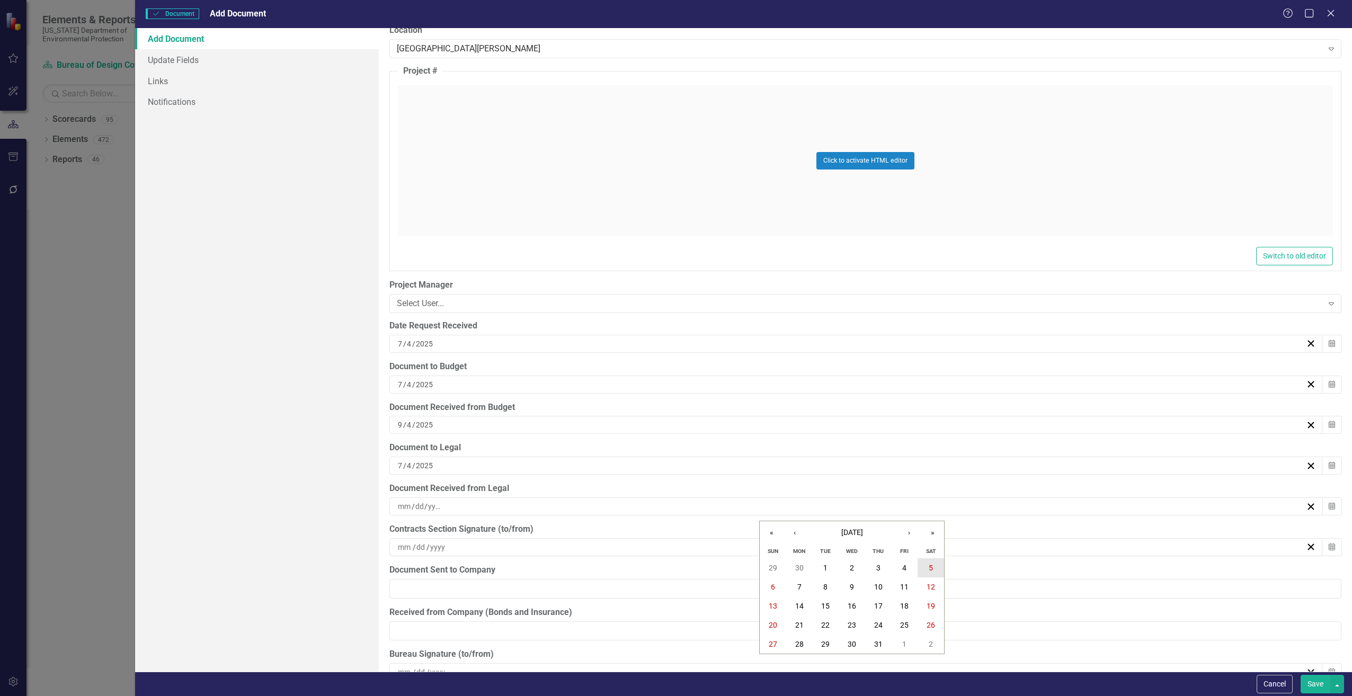
click at [933, 564] on button "5" at bounding box center [931, 567] width 26 height 19
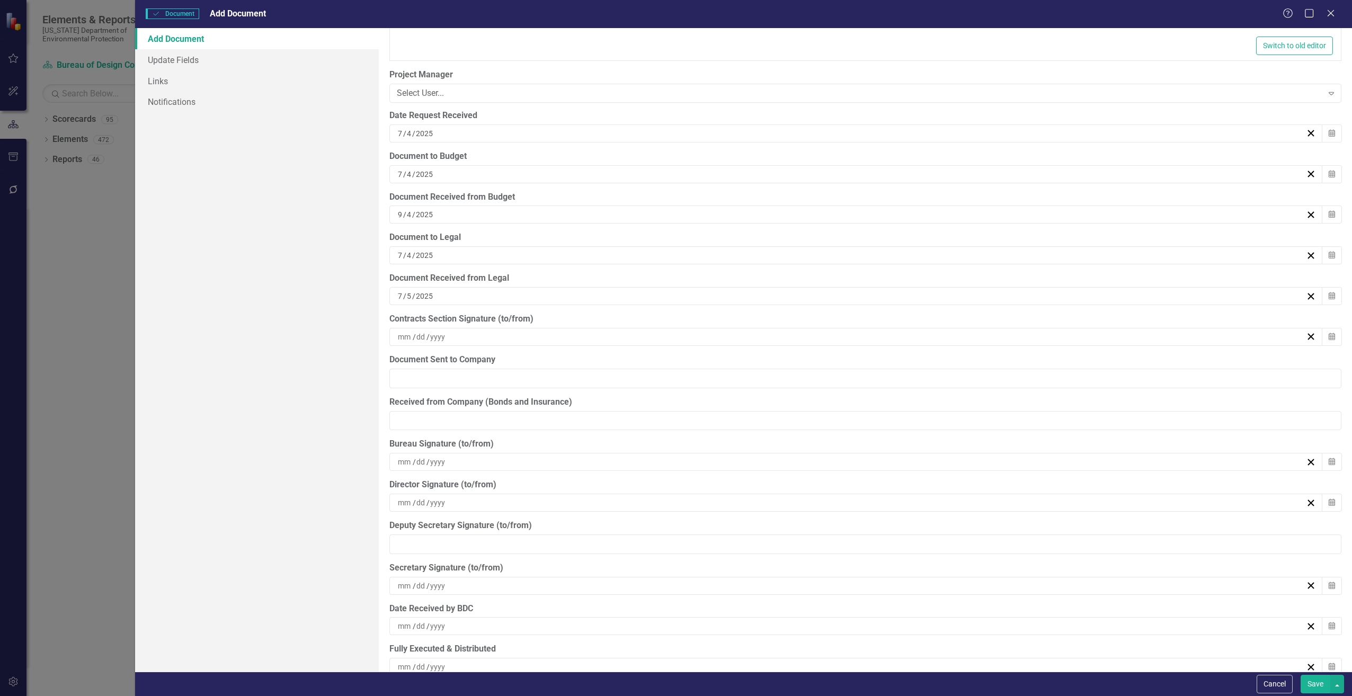
scroll to position [2649, 0]
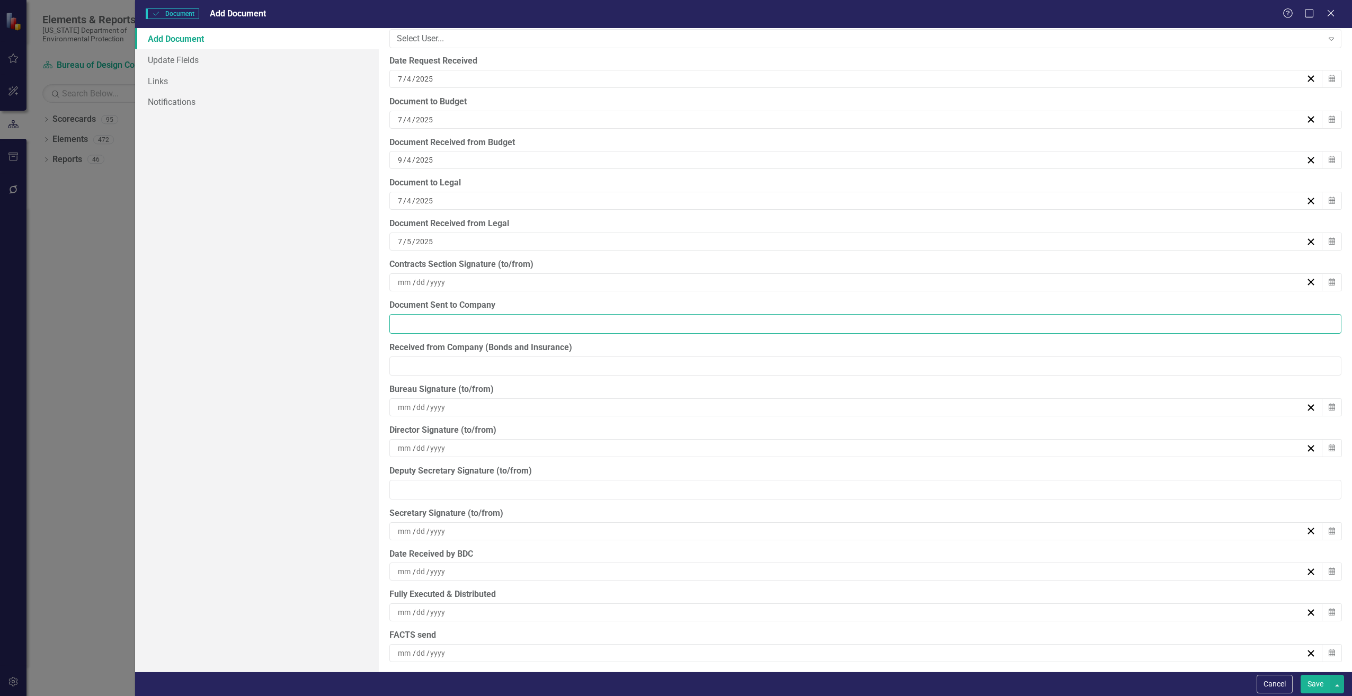
click at [407, 325] on input "Document Sent to Company" at bounding box center [865, 324] width 952 height 20
click at [408, 331] on input "Document Sent to Company" at bounding box center [865, 324] width 952 height 20
click at [400, 322] on input "[DATE]" at bounding box center [865, 324] width 952 height 20
type input "[DATE]"
click at [409, 371] on input "Received from Company (Bonds and Insurance)" at bounding box center [865, 367] width 952 height 20
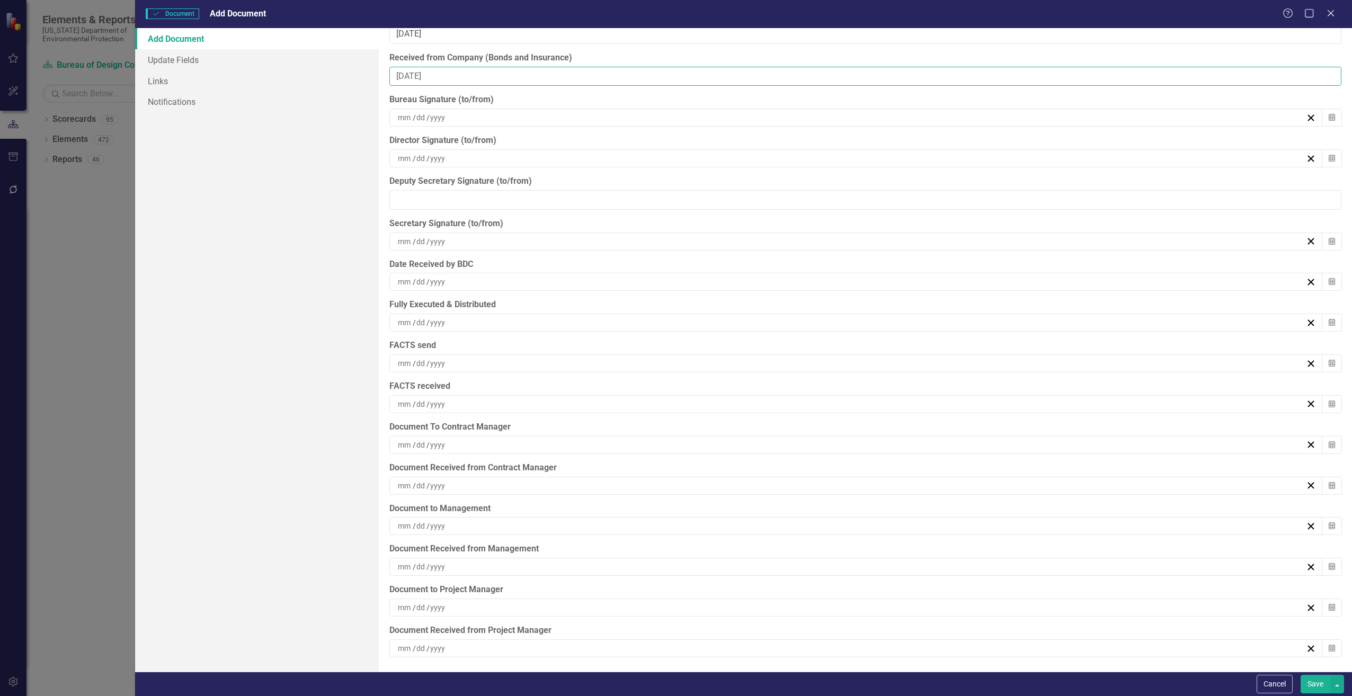
scroll to position [2941, 0]
type input "[DATE]"
click at [404, 605] on input at bounding box center [404, 606] width 15 height 11
click at [830, 502] on button "5" at bounding box center [825, 505] width 26 height 19
click at [425, 648] on input at bounding box center [421, 647] width 11 height 11
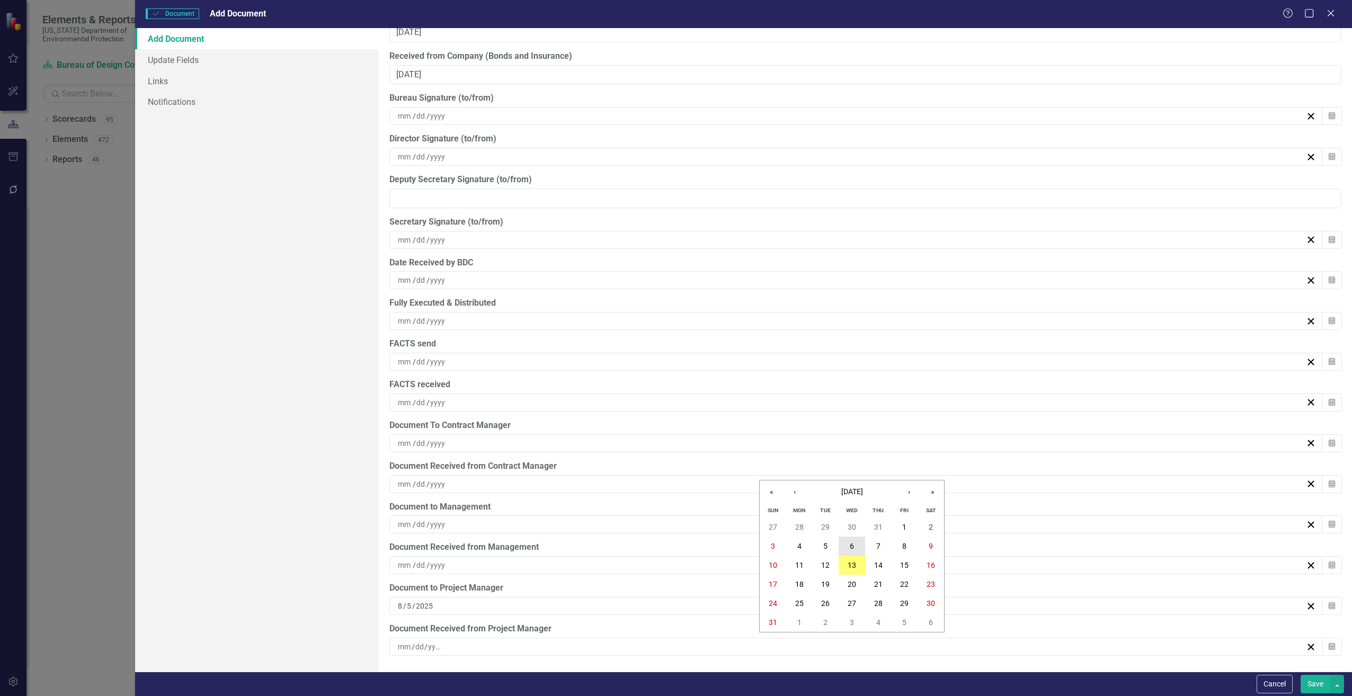
click at [855, 539] on button "6" at bounding box center [852, 546] width 26 height 19
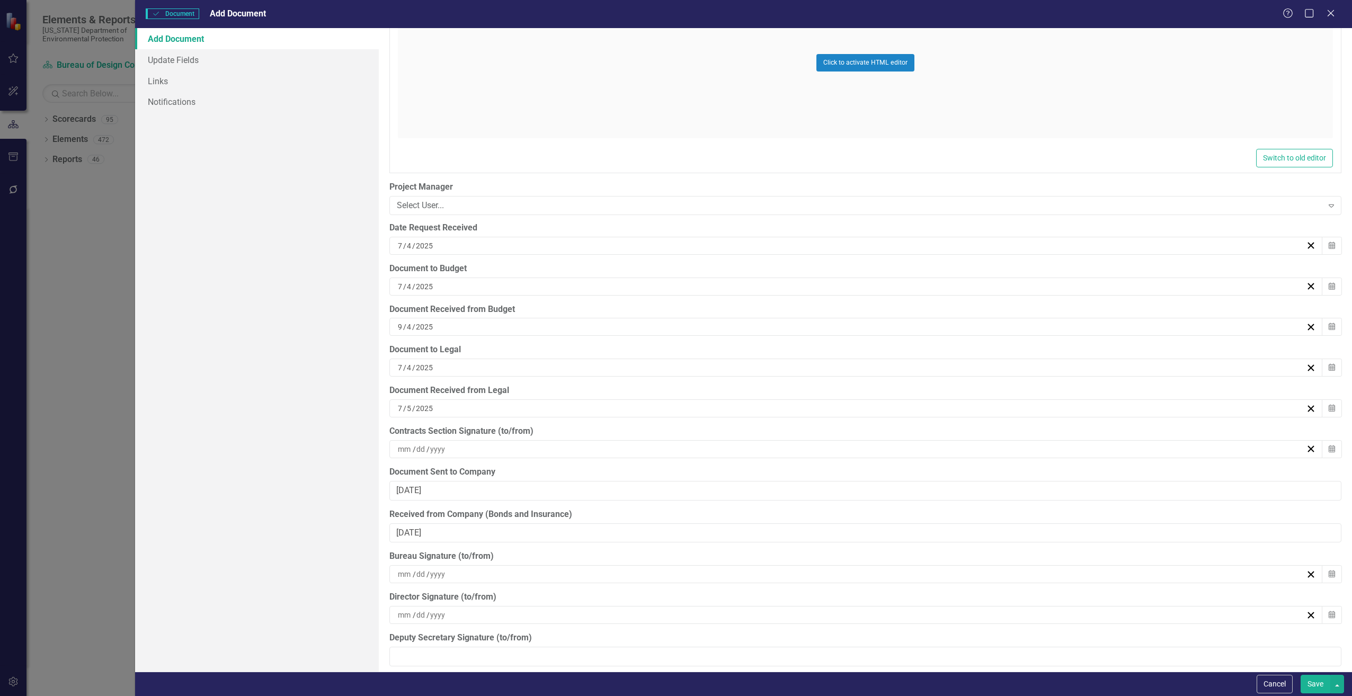
scroll to position [2782, 0]
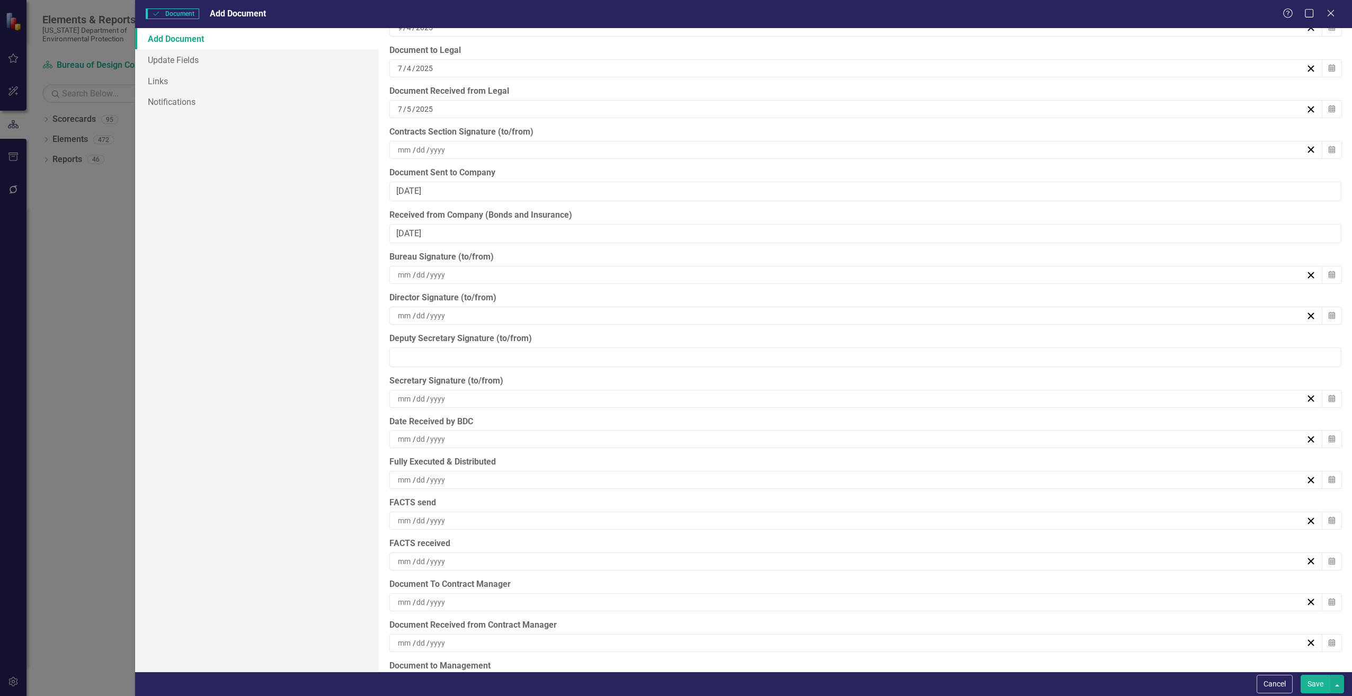
click at [1314, 678] on button "Save" at bounding box center [1316, 684] width 30 height 19
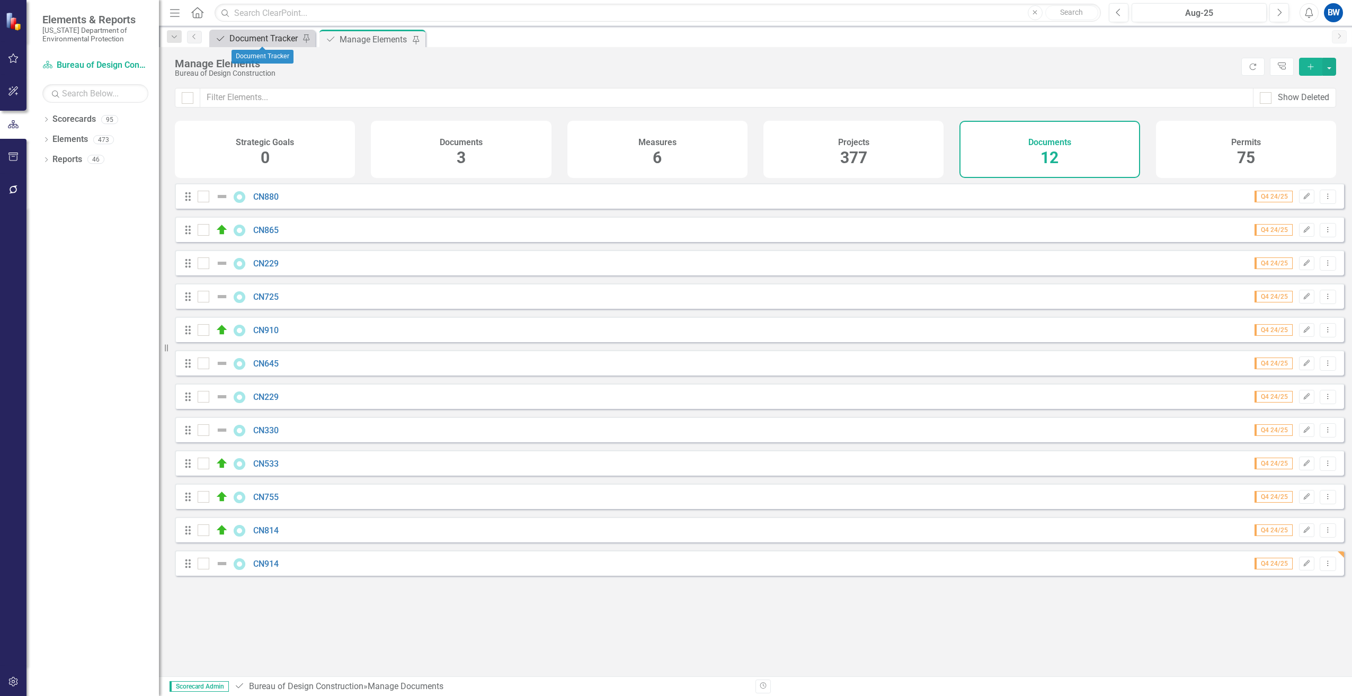
click at [241, 39] on div "Document Tracker" at bounding box center [264, 38] width 70 height 13
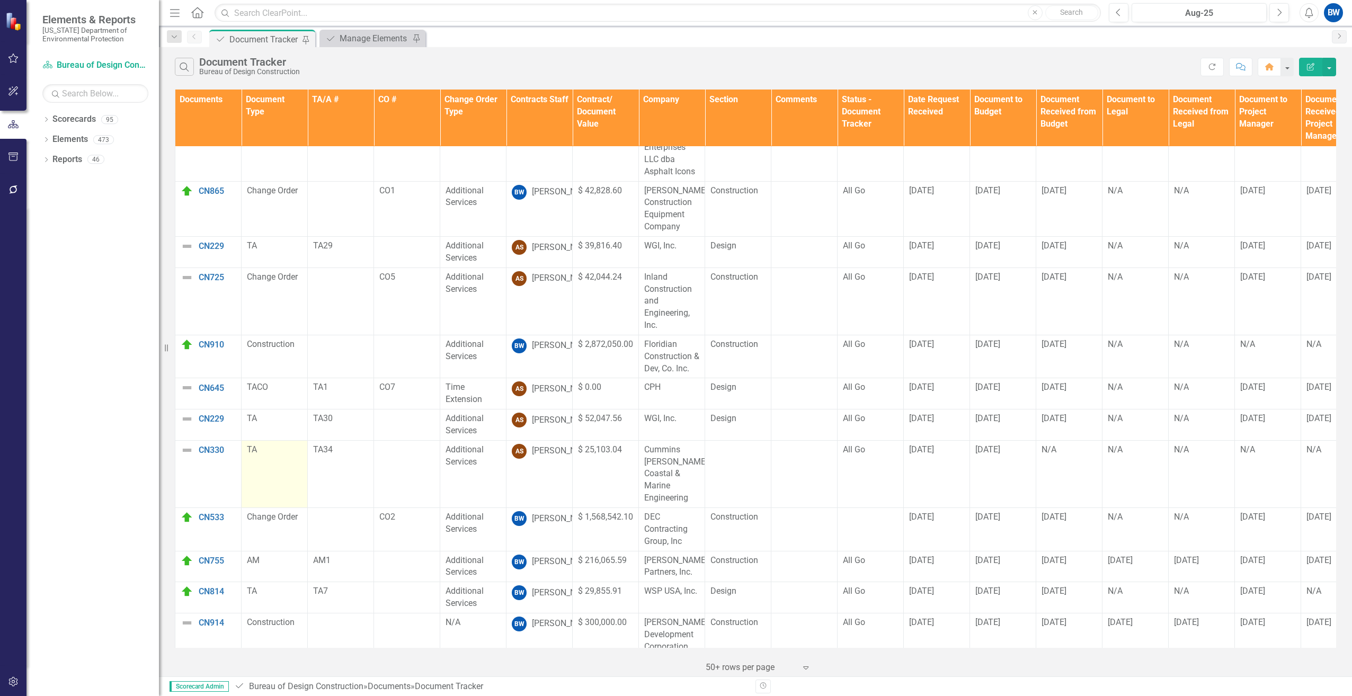
scroll to position [49, 0]
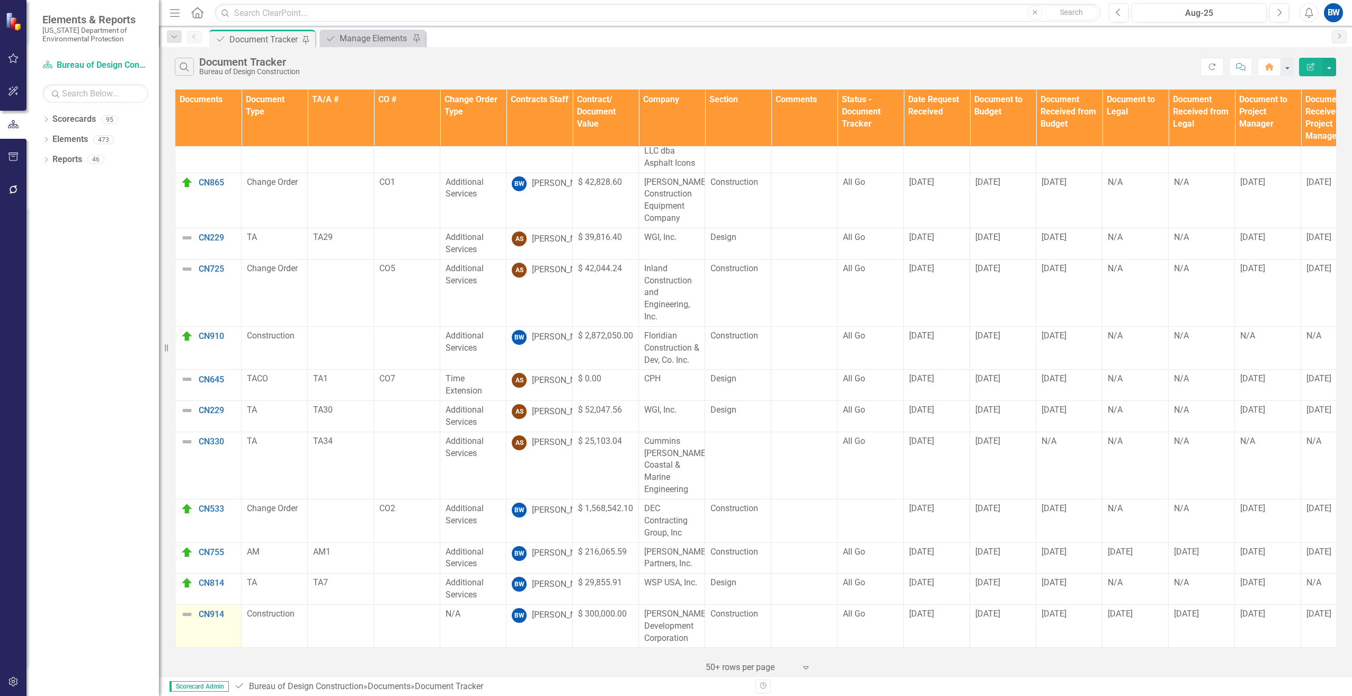
click at [186, 608] on img at bounding box center [187, 614] width 13 height 13
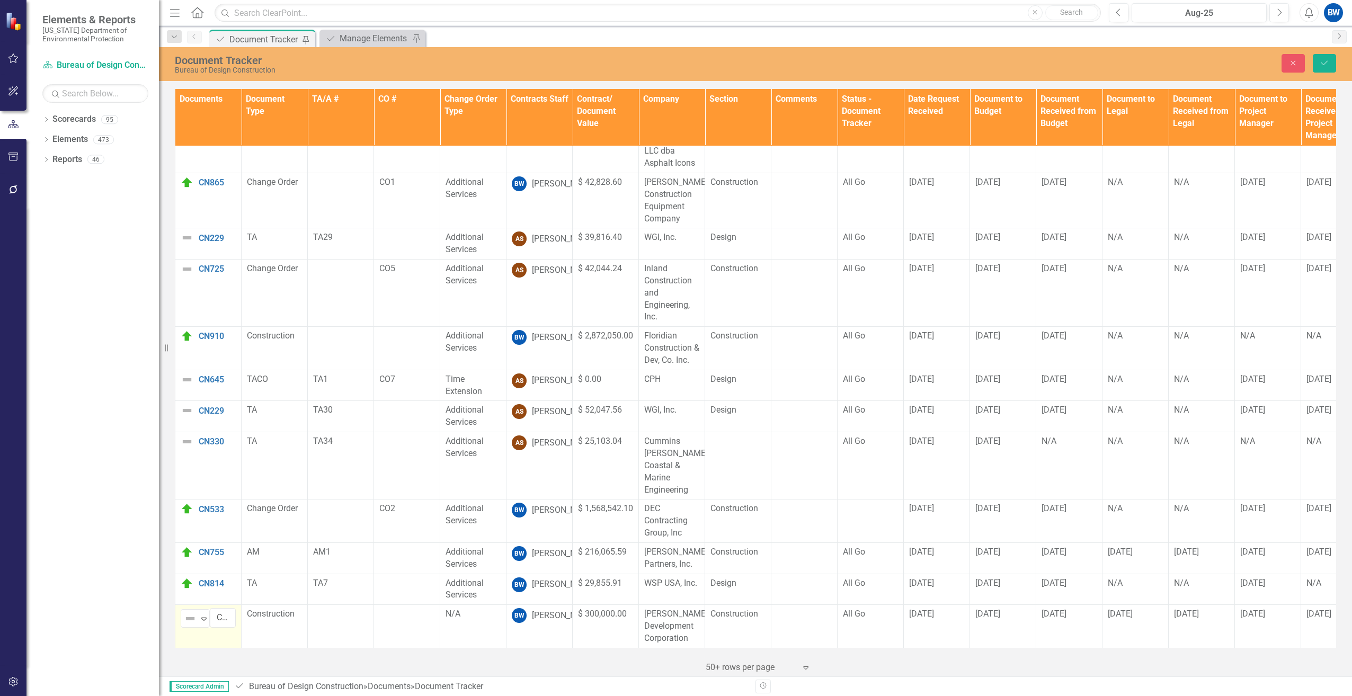
scroll to position [49, 0]
click at [185, 613] on img at bounding box center [190, 619] width 13 height 13
click at [200, 534] on img at bounding box center [197, 538] width 13 height 13
click at [1320, 59] on icon "Save" at bounding box center [1325, 62] width 10 height 7
